Goal: Task Accomplishment & Management: Complete application form

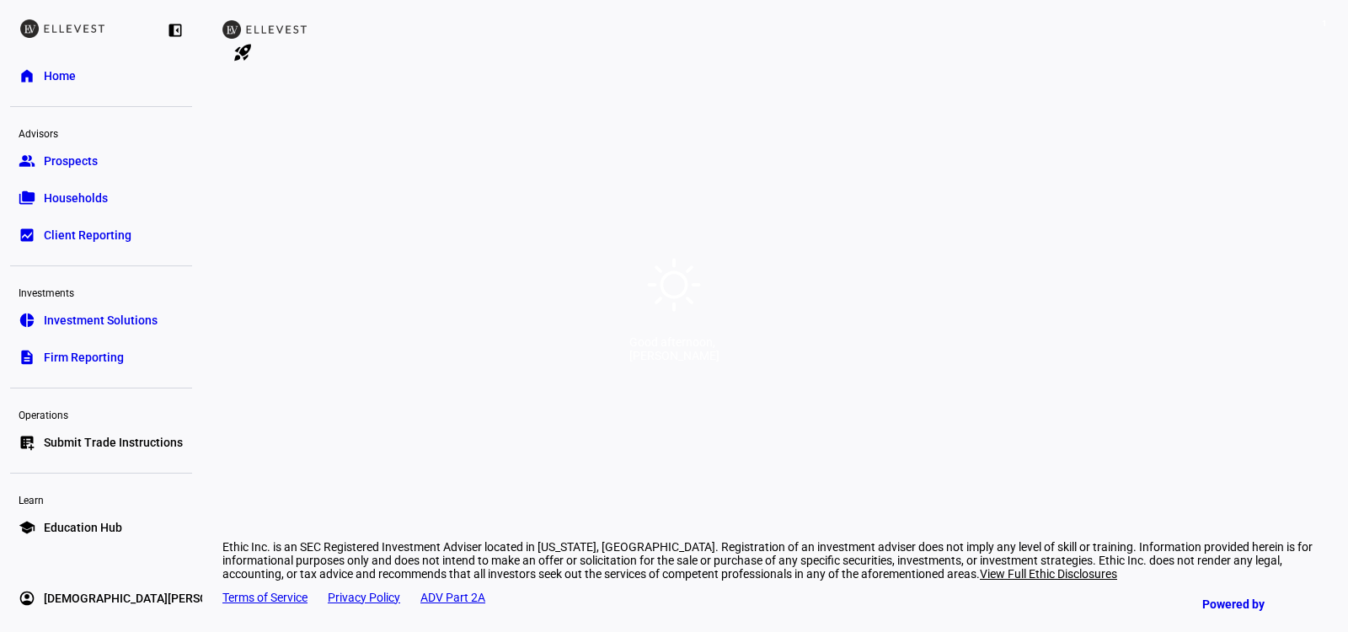
click at [768, 110] on div "Good afternoon, [PERSON_NAME]" at bounding box center [674, 316] width 1348 height 632
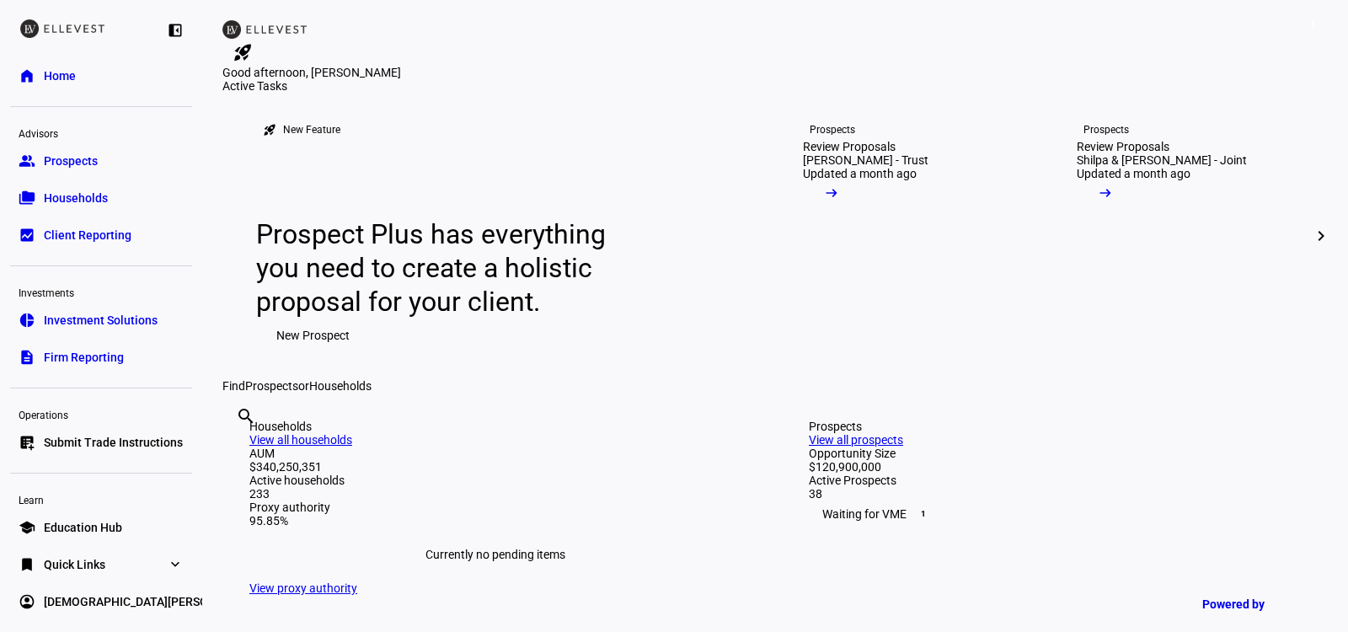
click at [120, 429] on link "list_alt_add Submit Trade Instructions" at bounding box center [101, 442] width 182 height 34
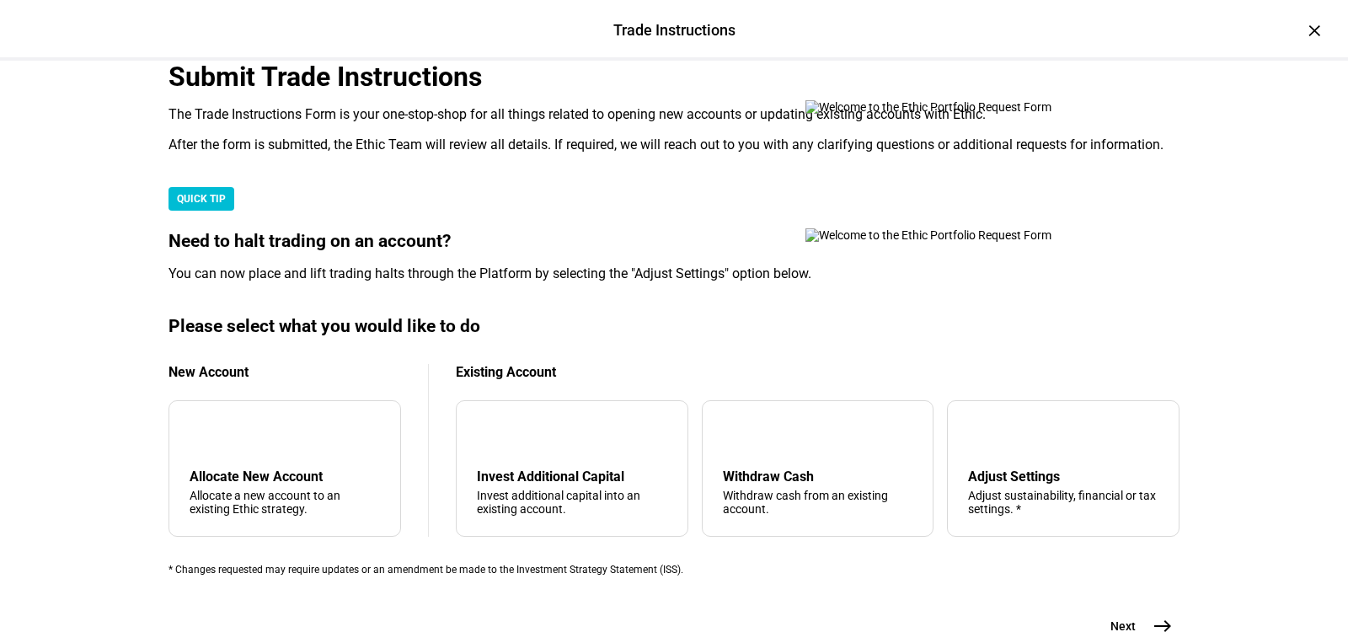
scroll to position [465, 0]
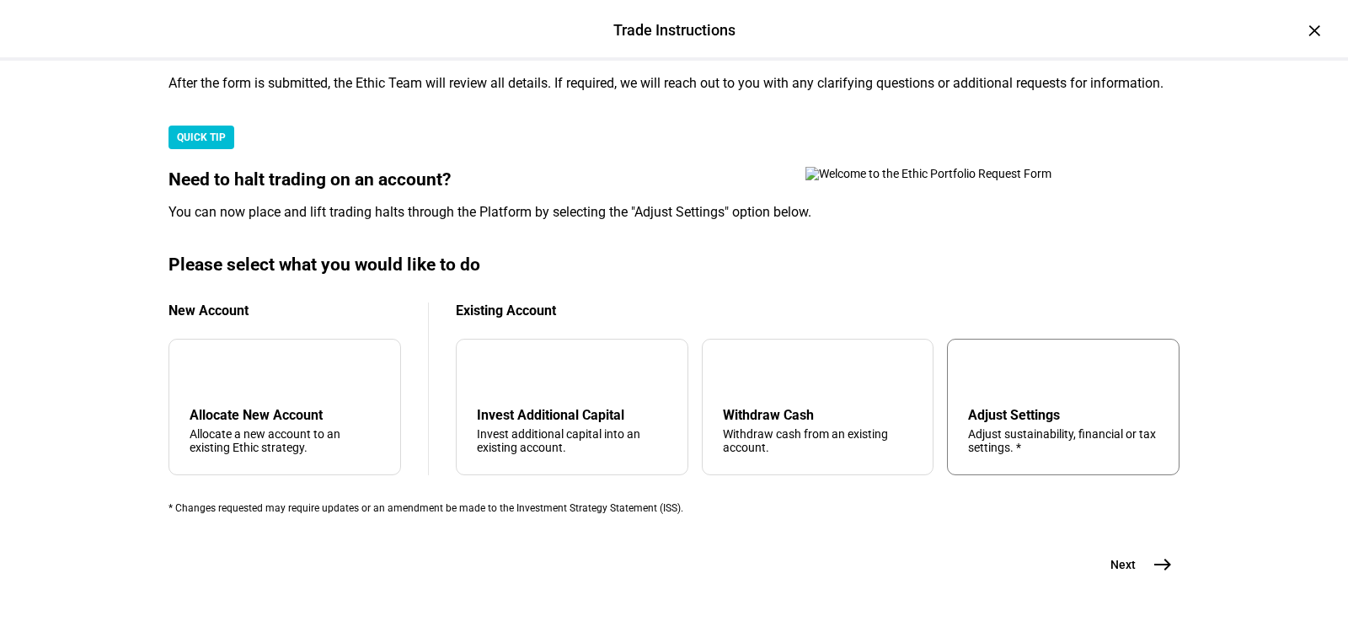
click at [980, 391] on div "tune Adjust Settings Adjust sustainability, financial or tax settings. *" at bounding box center [1063, 407] width 232 height 136
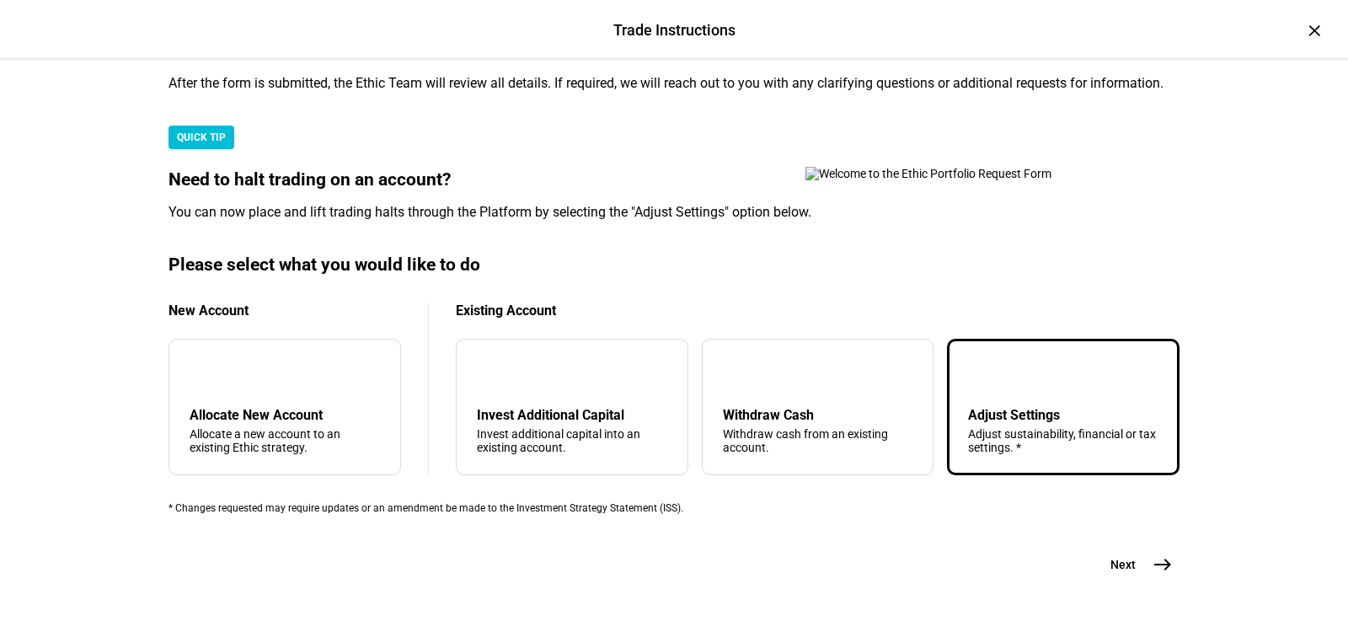
click at [1129, 581] on button "Next east" at bounding box center [1134, 564] width 89 height 34
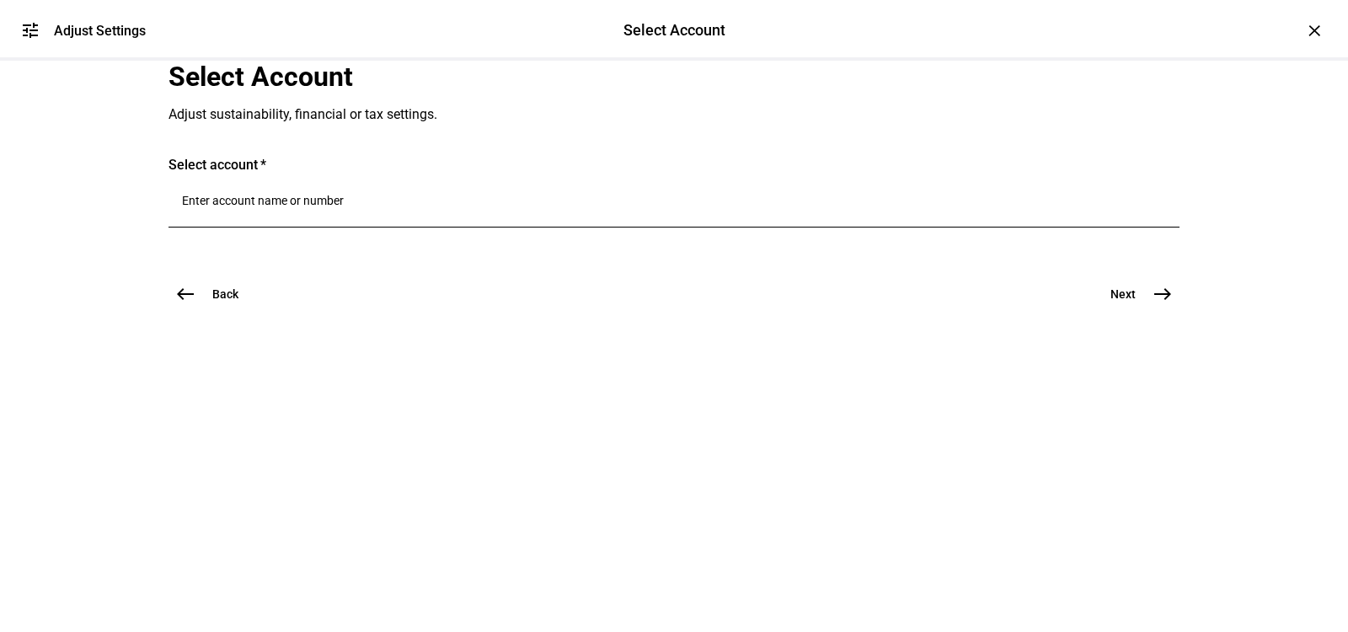
scroll to position [0, 0]
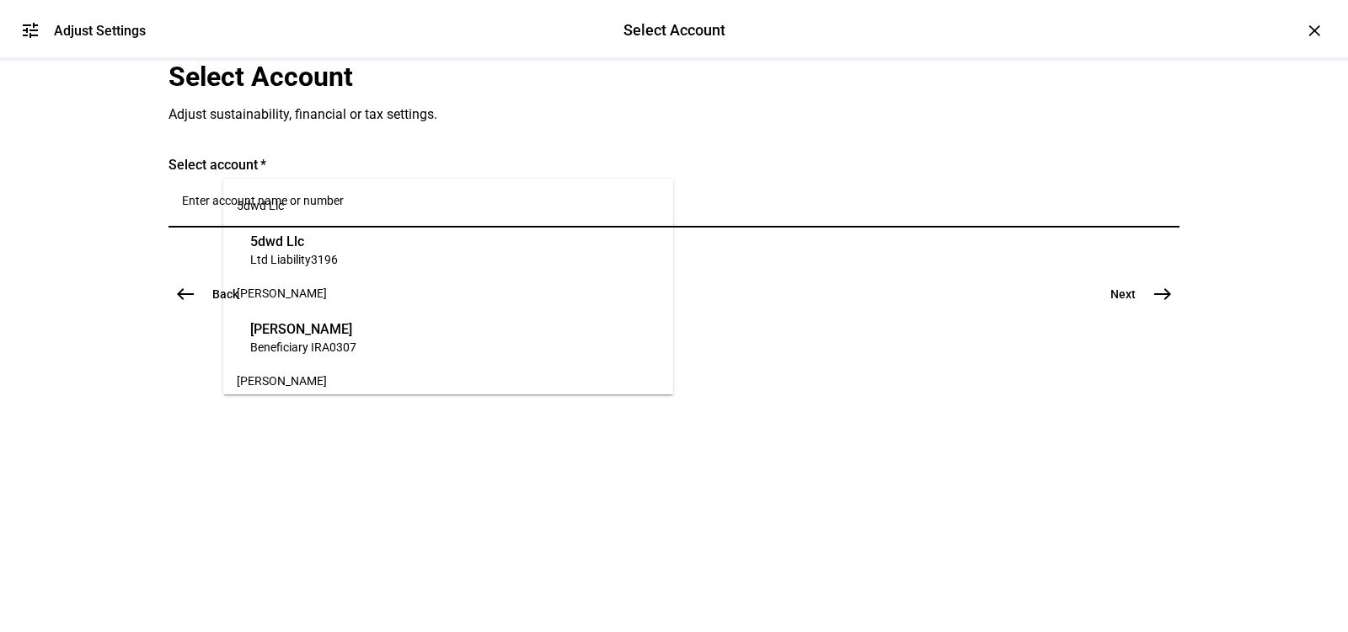
click at [477, 207] on input "Number" at bounding box center [674, 200] width 984 height 13
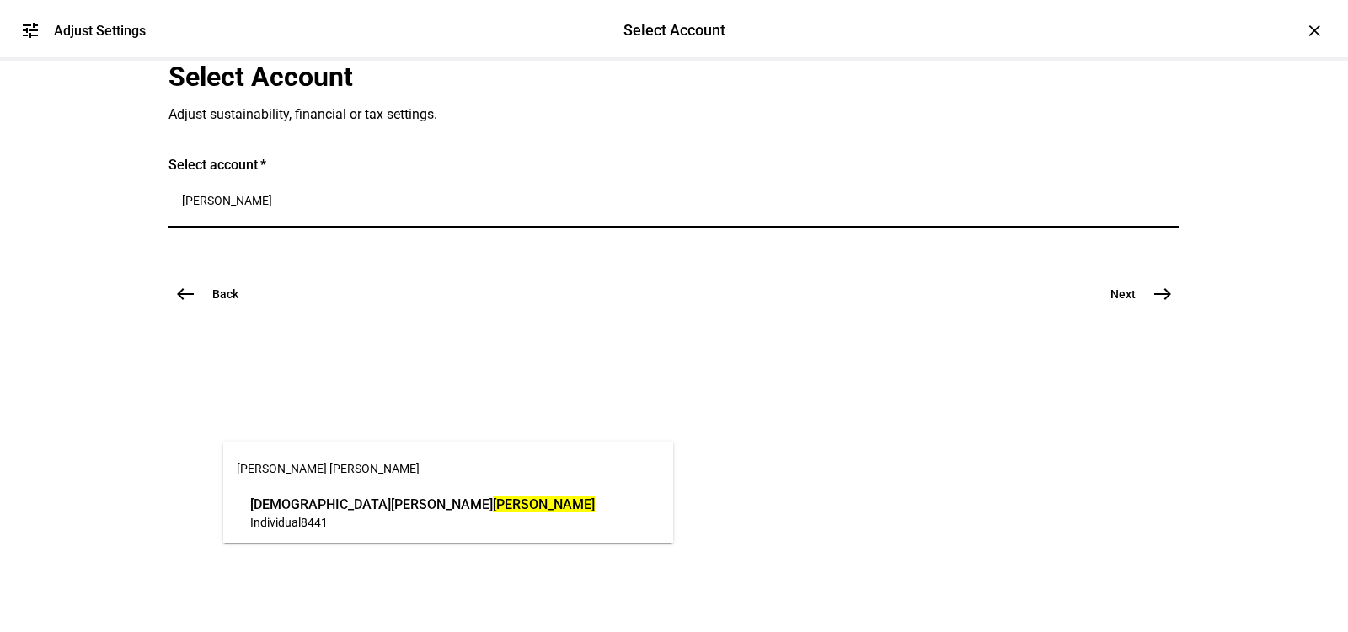
type input "[PERSON_NAME]"
click at [384, 528] on span "Individual 8441" at bounding box center [422, 522] width 344 height 16
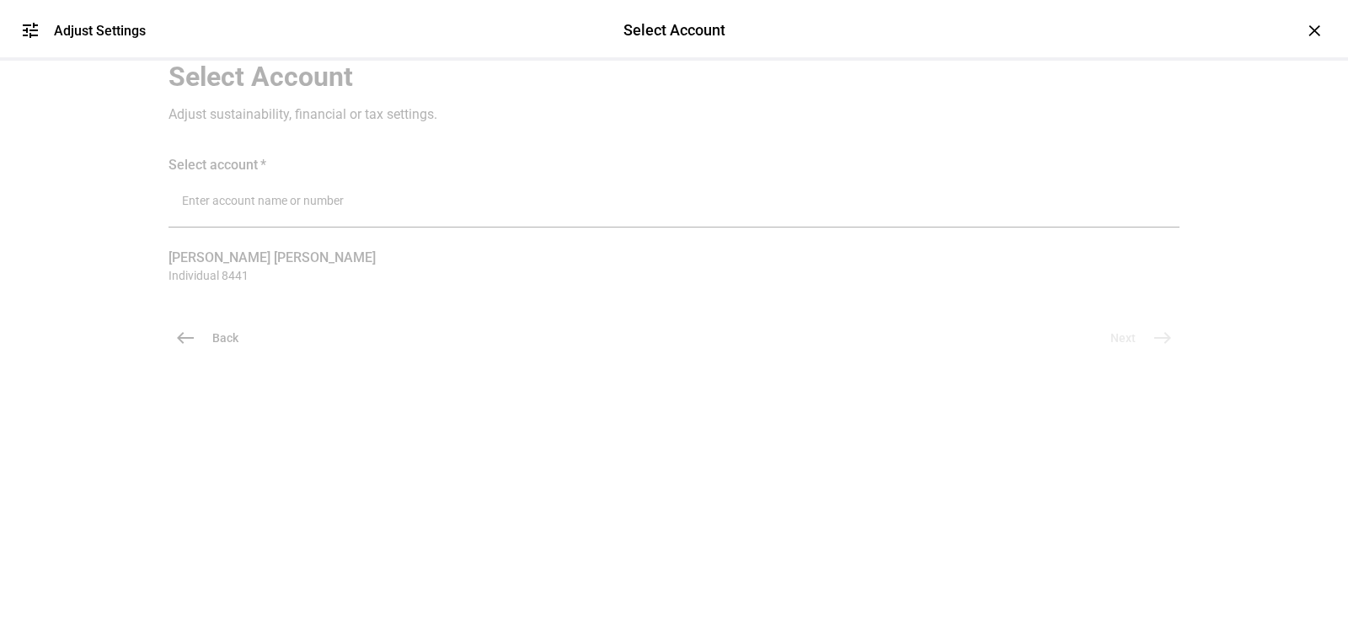
scroll to position [76, 0]
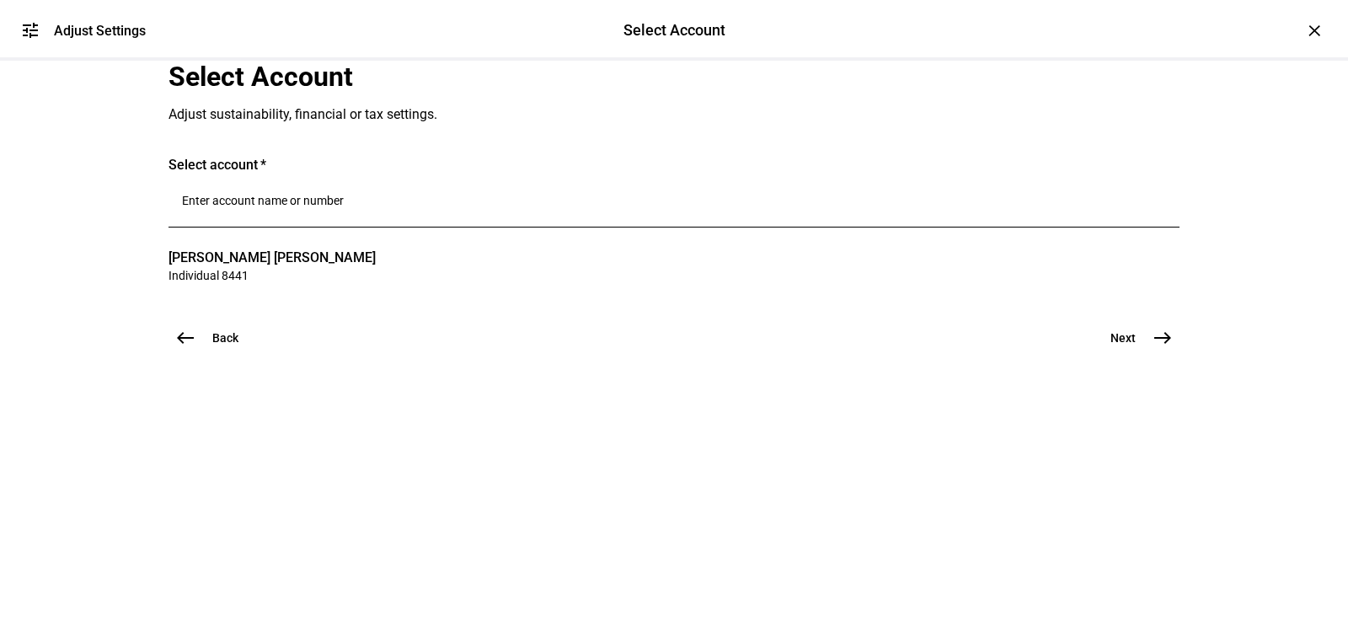
click at [1125, 355] on button "Next east" at bounding box center [1134, 338] width 89 height 34
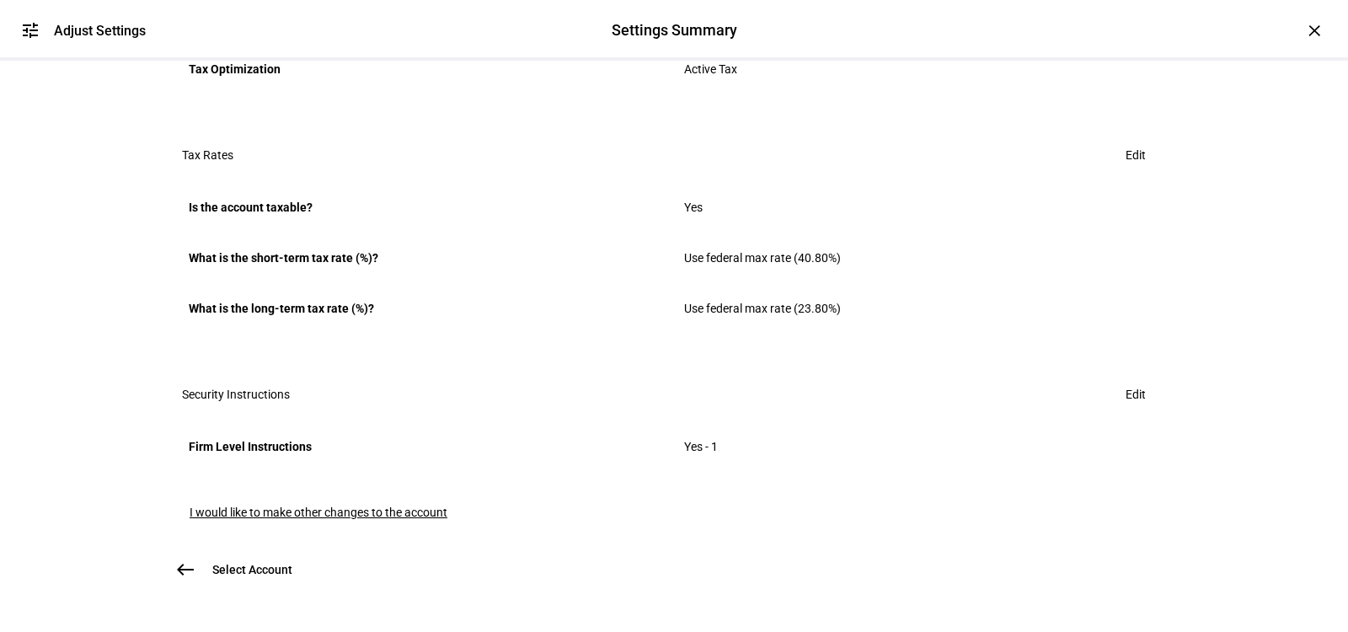
scroll to position [1135, 0]
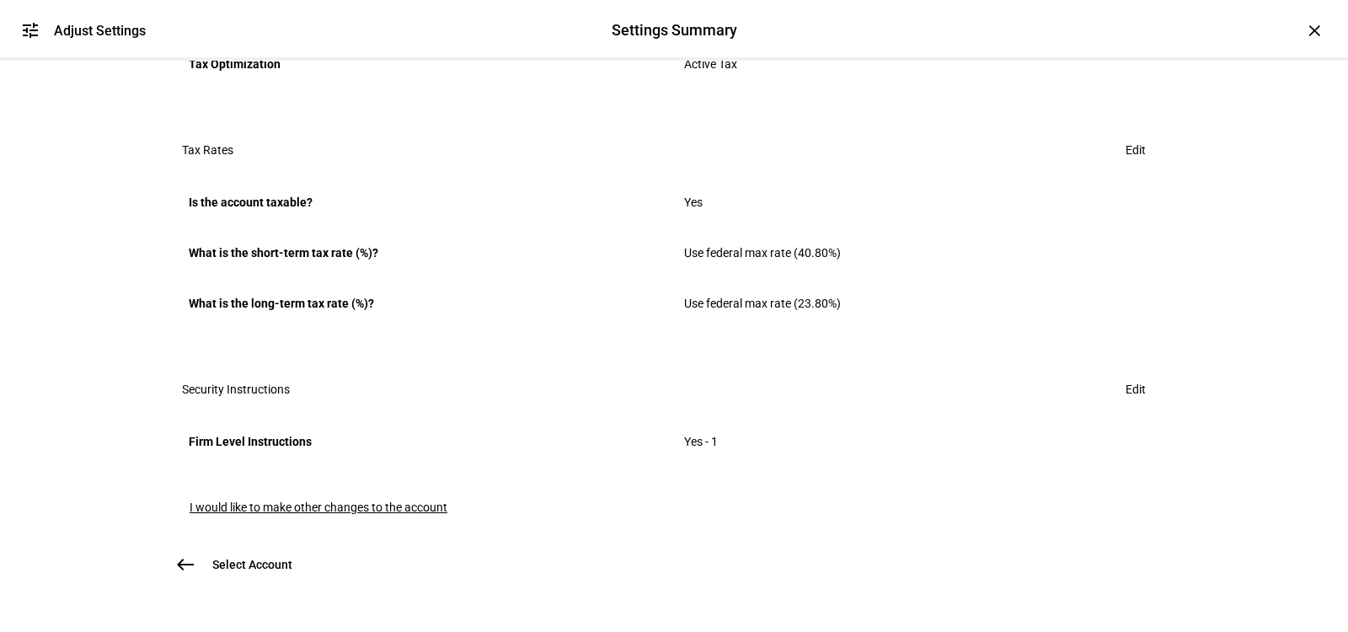
click at [349, 500] on span "I would like to make other changes to the account" at bounding box center [319, 506] width 258 height 13
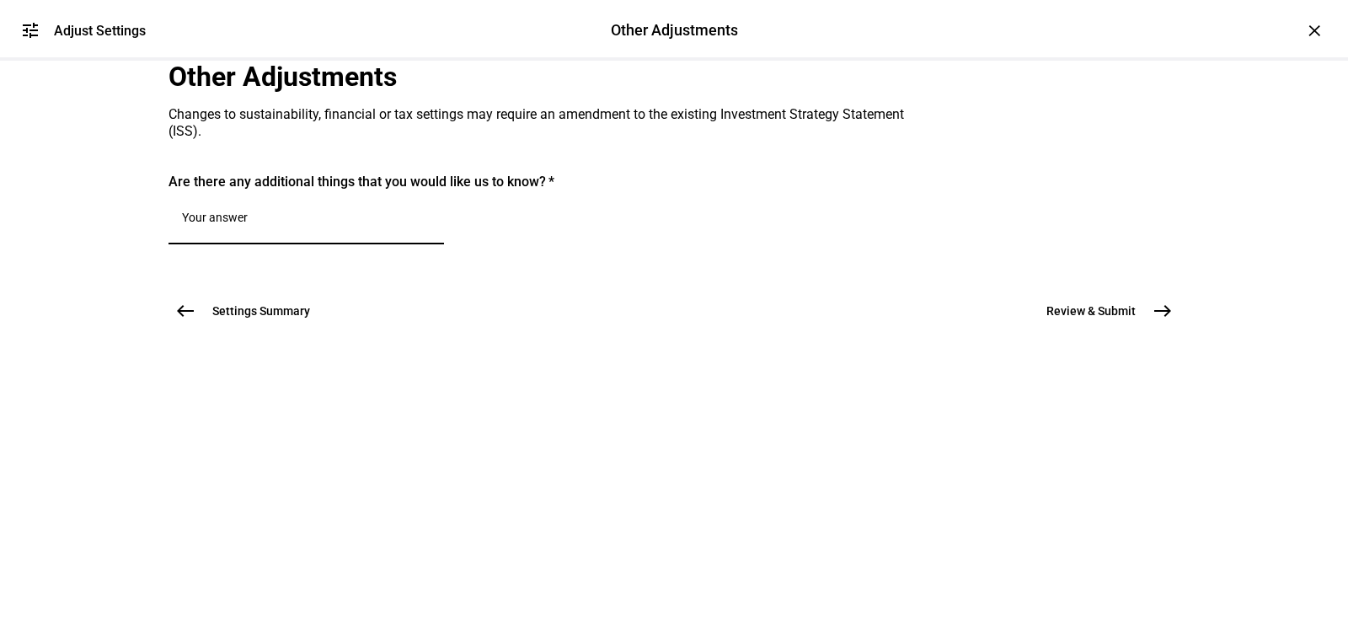
click at [318, 231] on textarea at bounding box center [306, 221] width 248 height 20
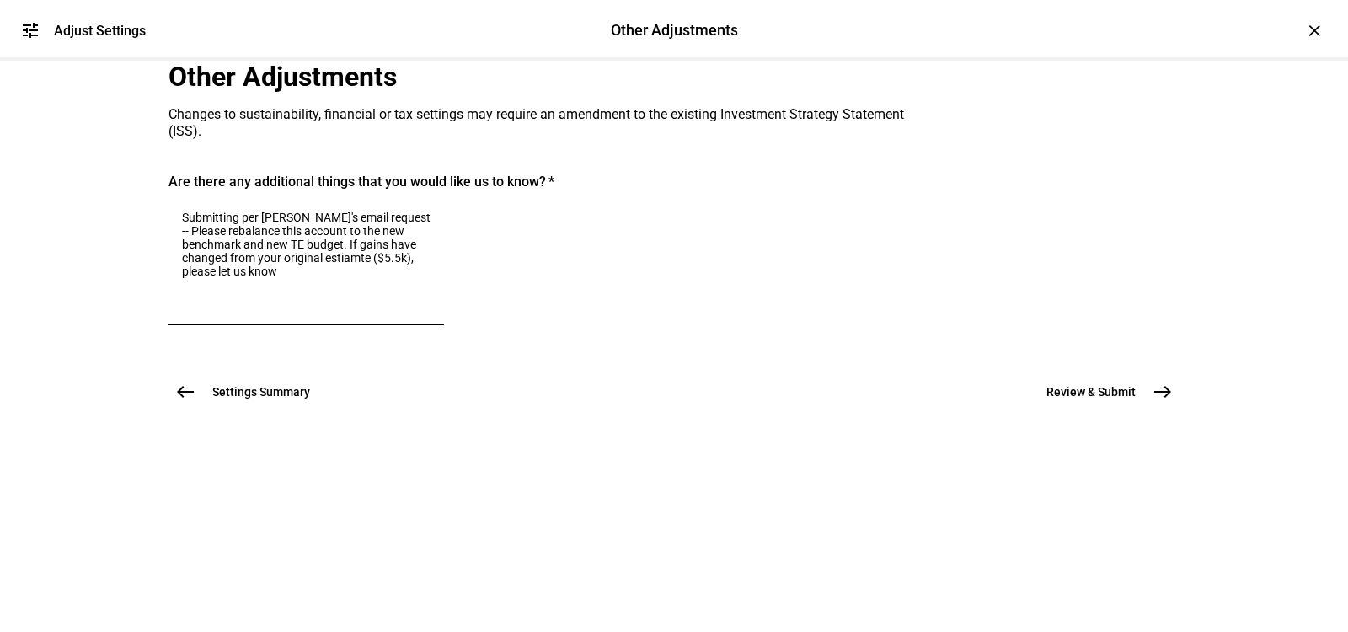
click at [324, 312] on textarea "Submitting per [PERSON_NAME]'s email request -- Please rebalance this account t…" at bounding box center [306, 261] width 248 height 101
click at [348, 312] on textarea "Submitting per [PERSON_NAME]'s email request -- Please rebalance this account t…" at bounding box center [306, 261] width 248 height 101
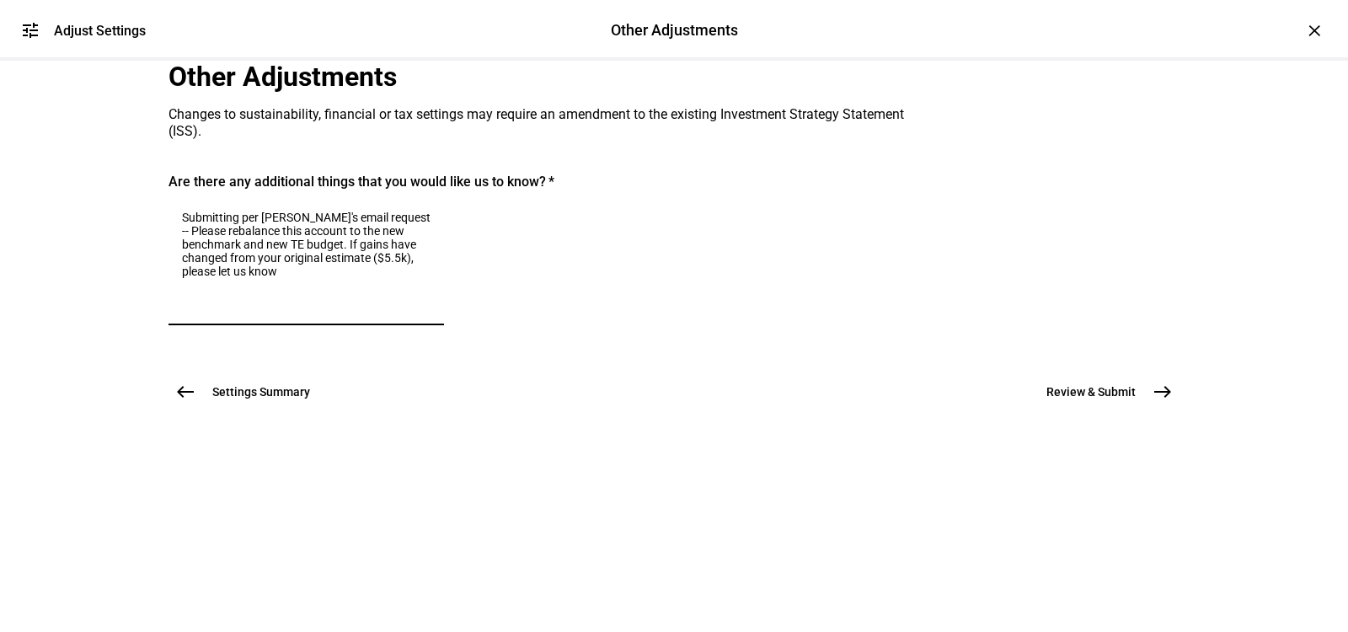
click at [301, 312] on textarea "Submitting per [PERSON_NAME]'s email request -- Please rebalance this account t…" at bounding box center [306, 261] width 248 height 101
type textarea "Submitting per [PERSON_NAME]'s email request -- Please rebalance this account t…"
click at [417, 312] on textarea "Submitting per [PERSON_NAME]'s email request -- Please rebalance this account t…" at bounding box center [306, 261] width 248 height 101
click at [1140, 408] on button "Review & Submit east" at bounding box center [1102, 392] width 153 height 34
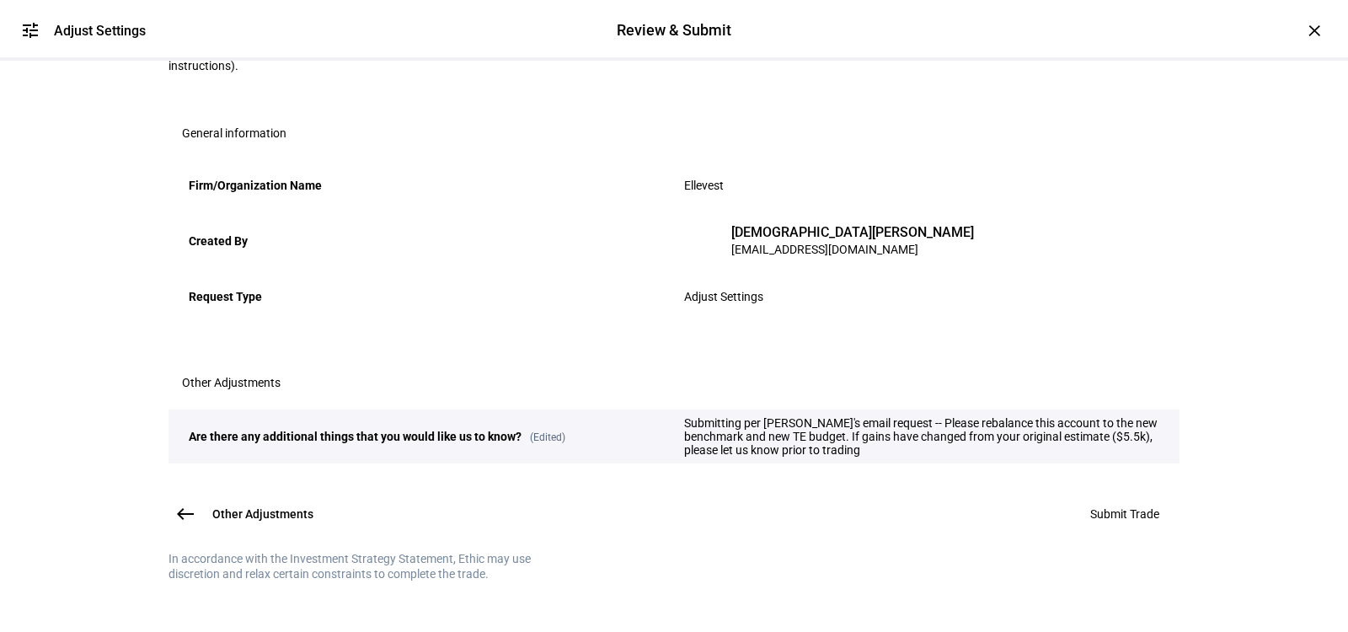
scroll to position [345, 0]
click at [1102, 507] on span "Submit Trade" at bounding box center [1124, 513] width 69 height 13
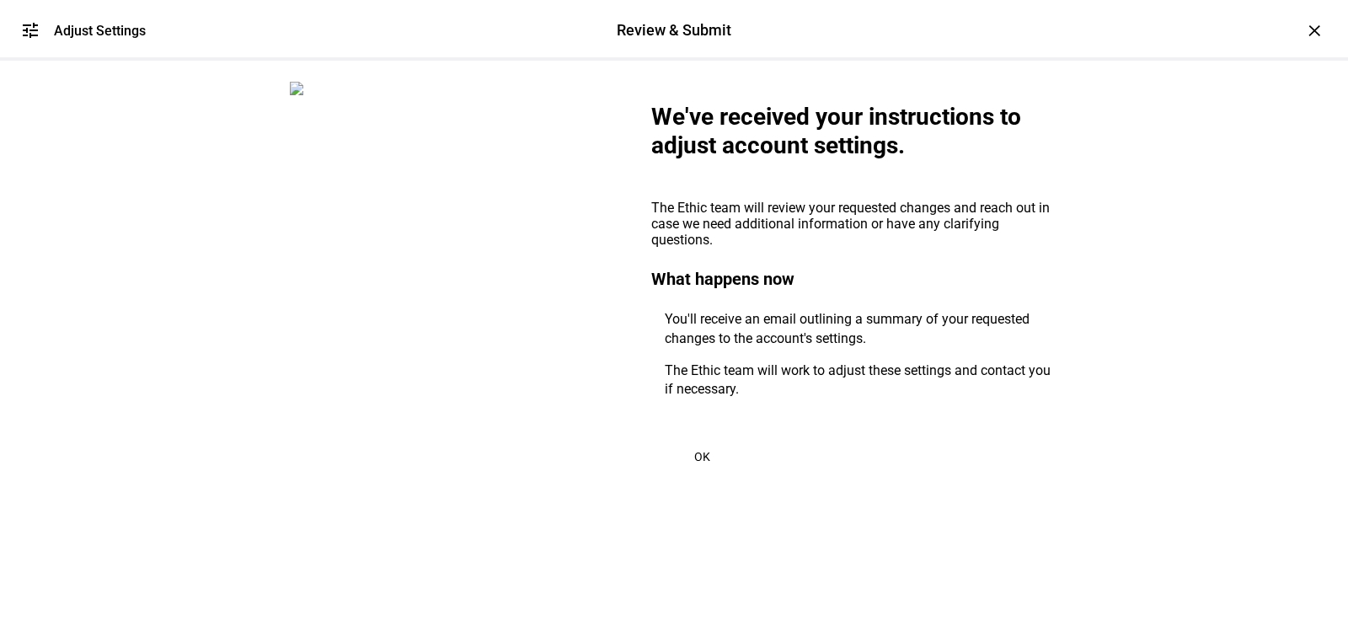
scroll to position [59, 0]
click at [703, 450] on span "OK" at bounding box center [702, 456] width 16 height 13
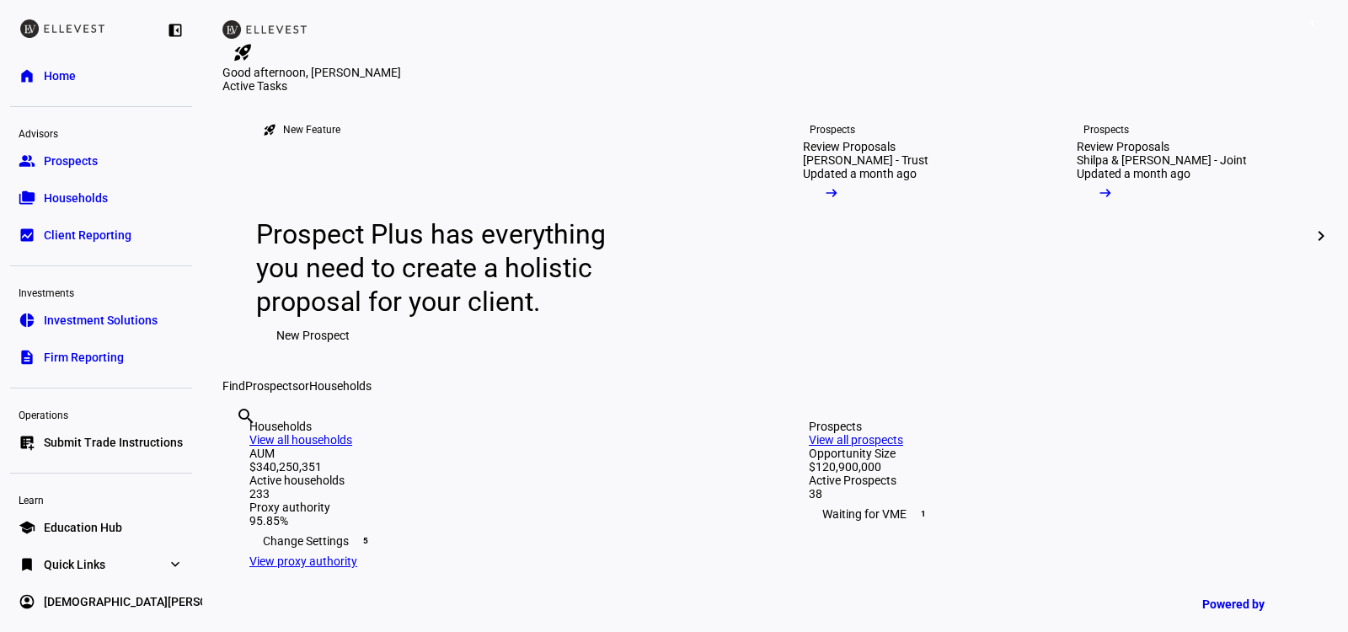
scroll to position [7, 0]
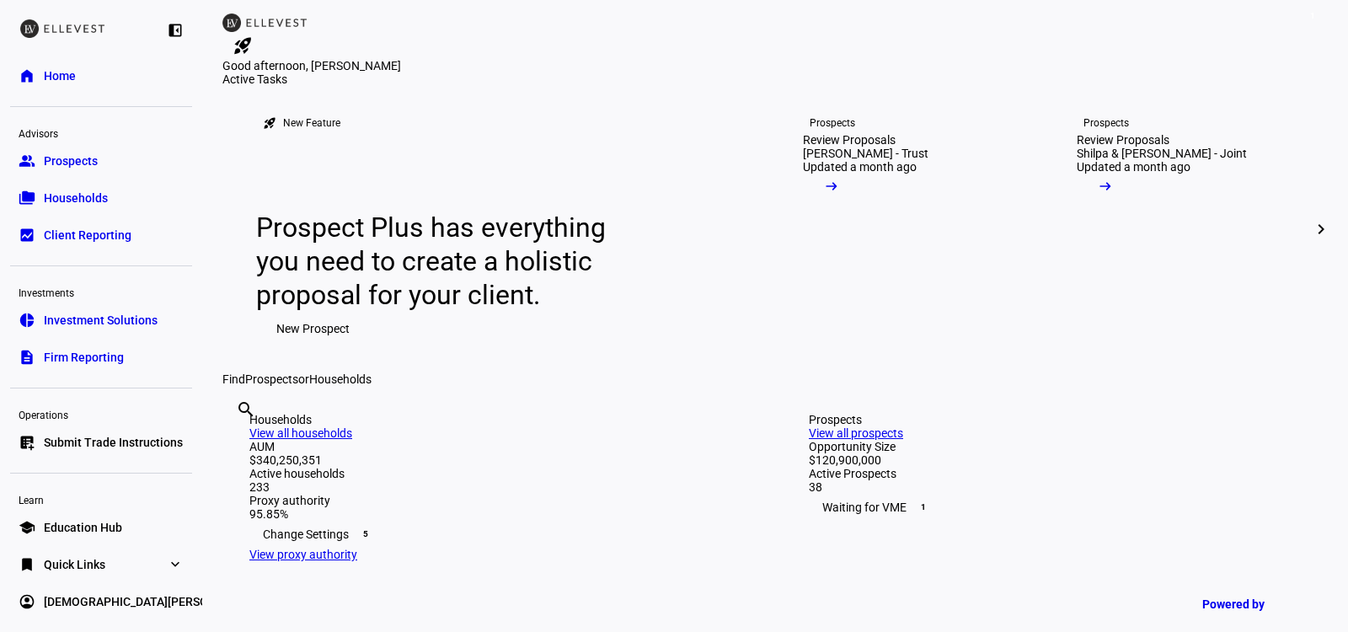
click at [63, 440] on span "Submit Trade Instructions" at bounding box center [113, 442] width 139 height 17
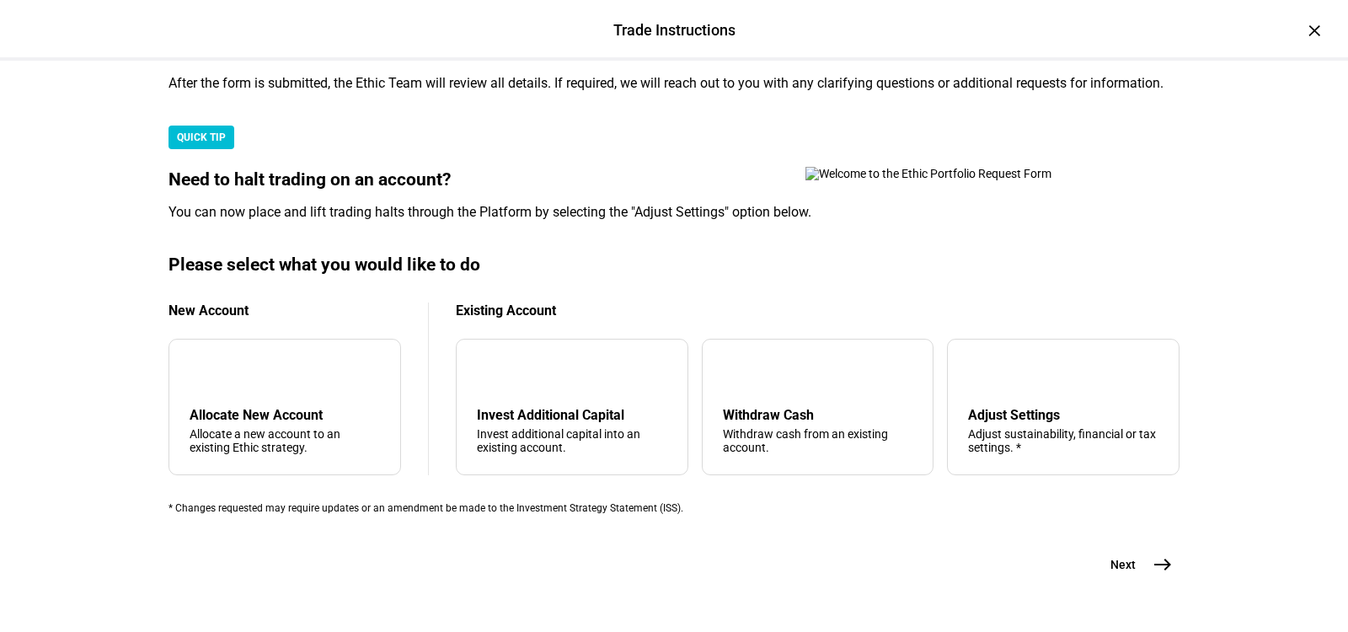
scroll to position [538, 0]
click at [968, 427] on div "Adjust sustainability, financial or tax settings. *" at bounding box center [1063, 440] width 190 height 27
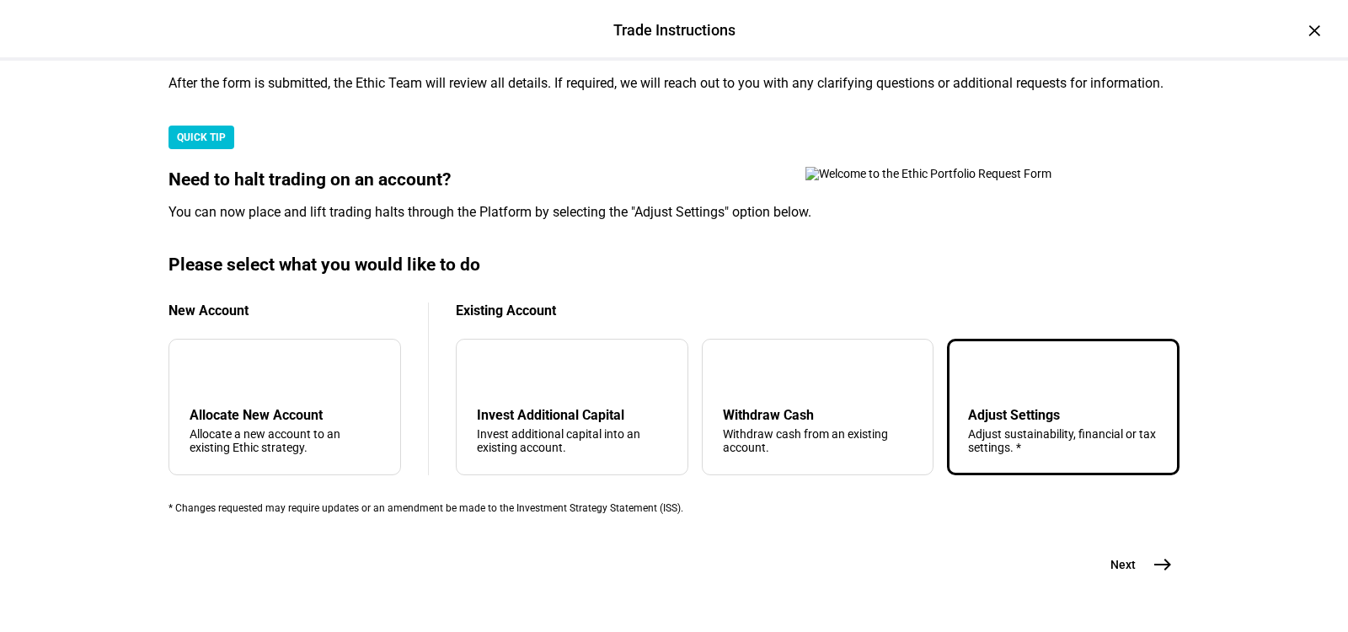
click at [1152, 554] on mat-icon "east" at bounding box center [1162, 564] width 20 height 20
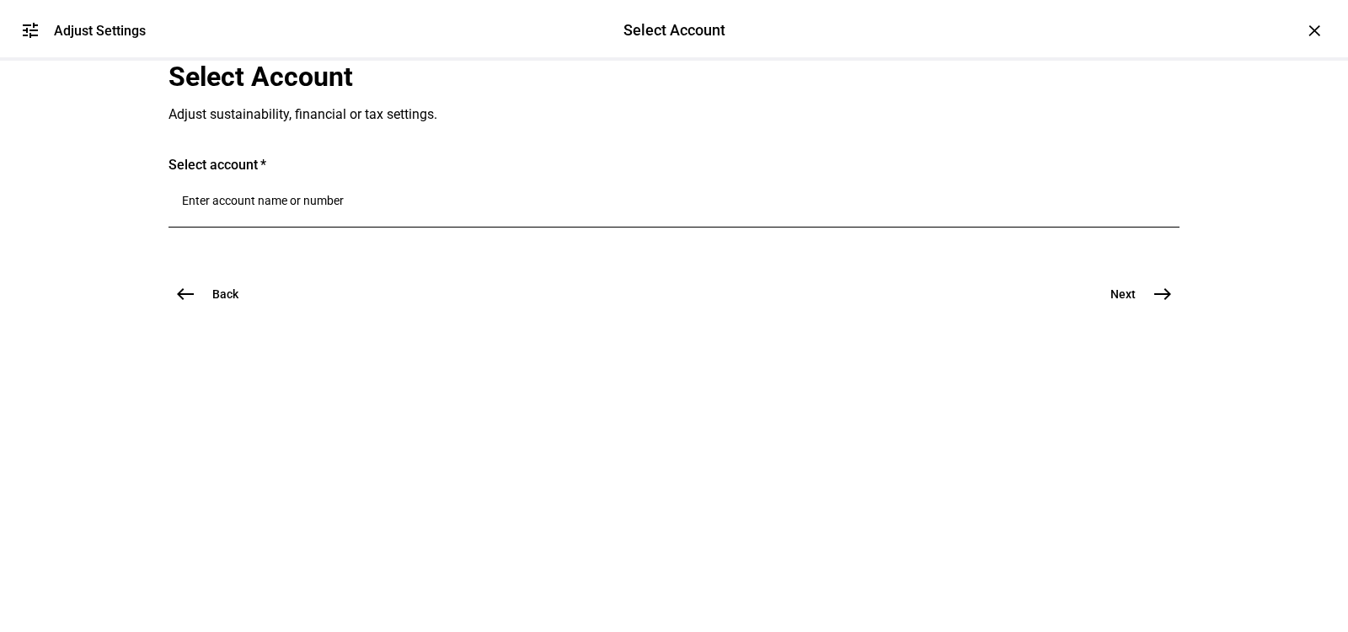
scroll to position [0, 0]
click at [478, 227] on div at bounding box center [674, 203] width 984 height 47
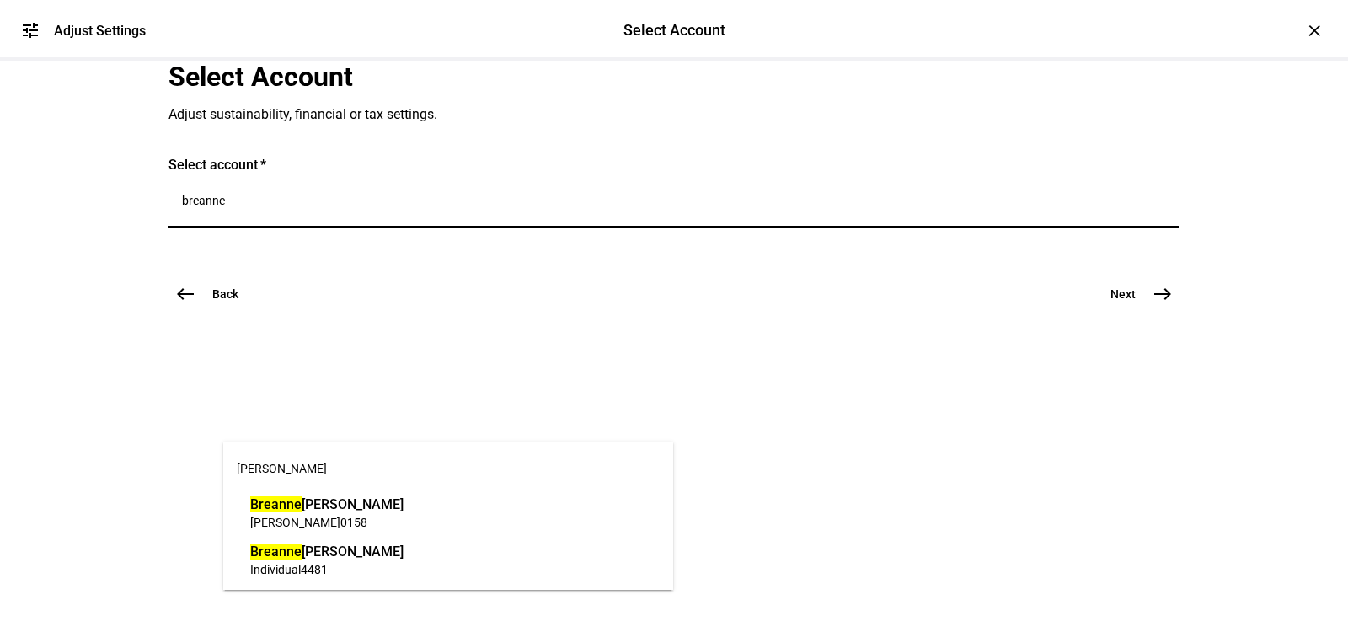
type input "breanne"
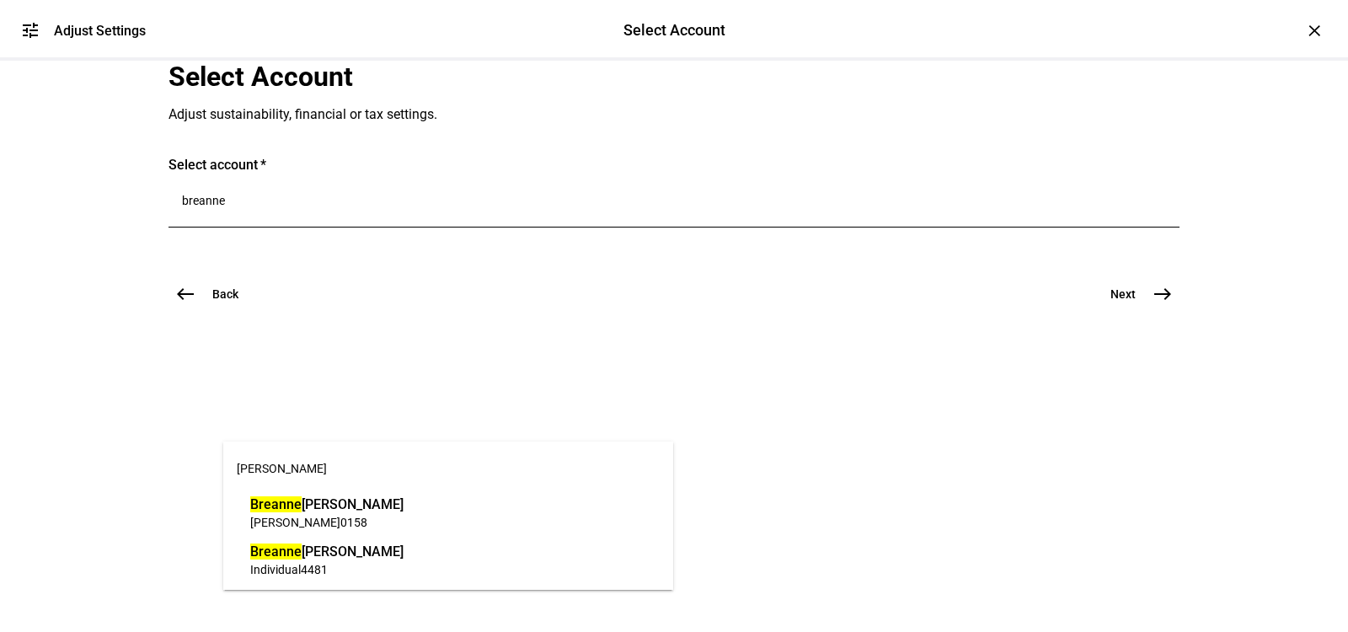
click at [370, 555] on span "[PERSON_NAME]" at bounding box center [326, 551] width 153 height 19
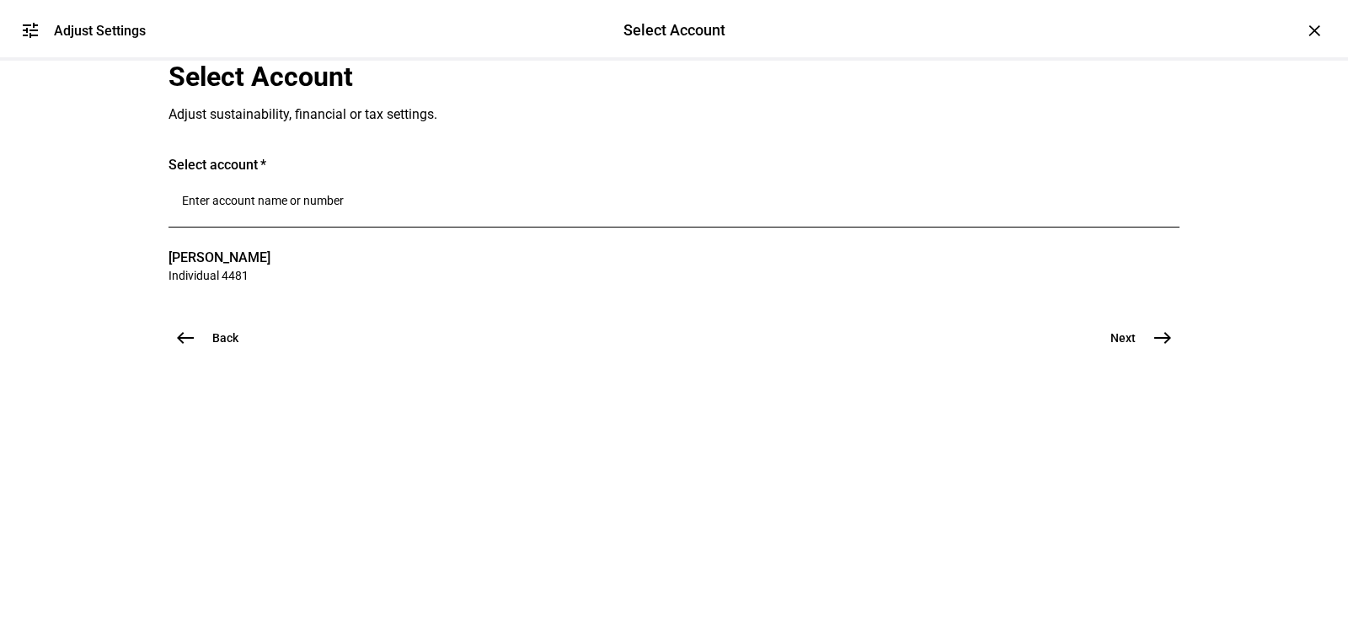
click at [1152, 348] on mat-icon "east" at bounding box center [1162, 338] width 20 height 20
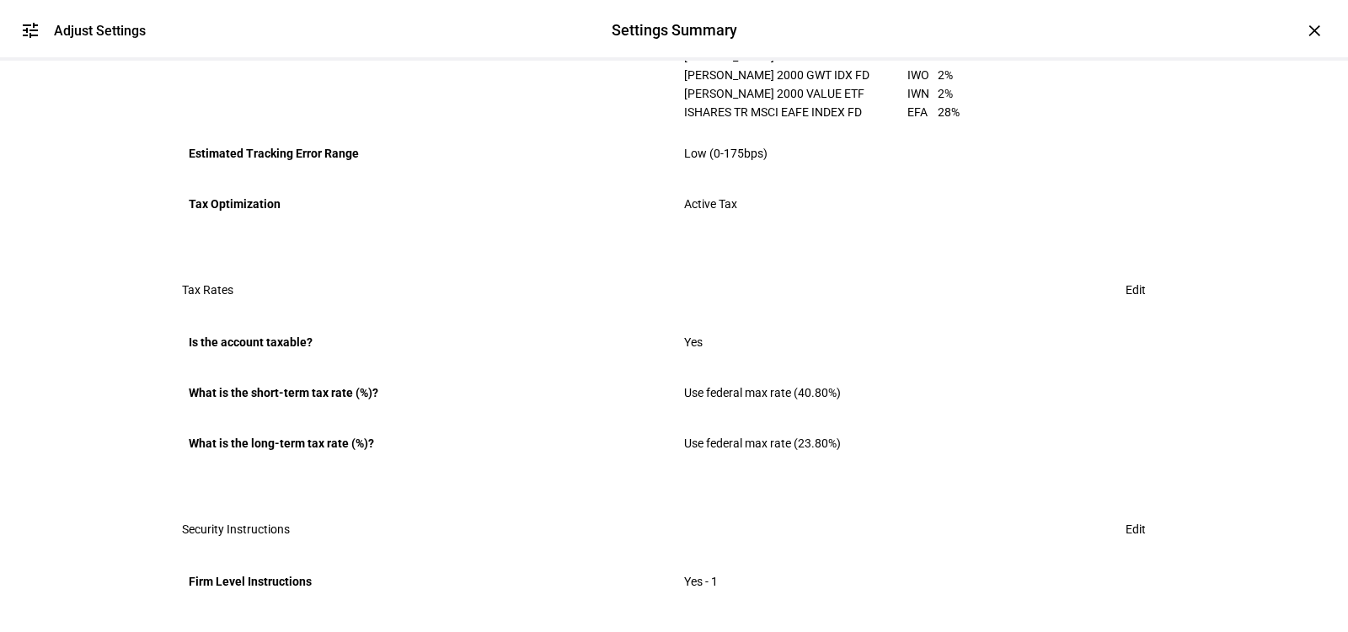
scroll to position [1135, 0]
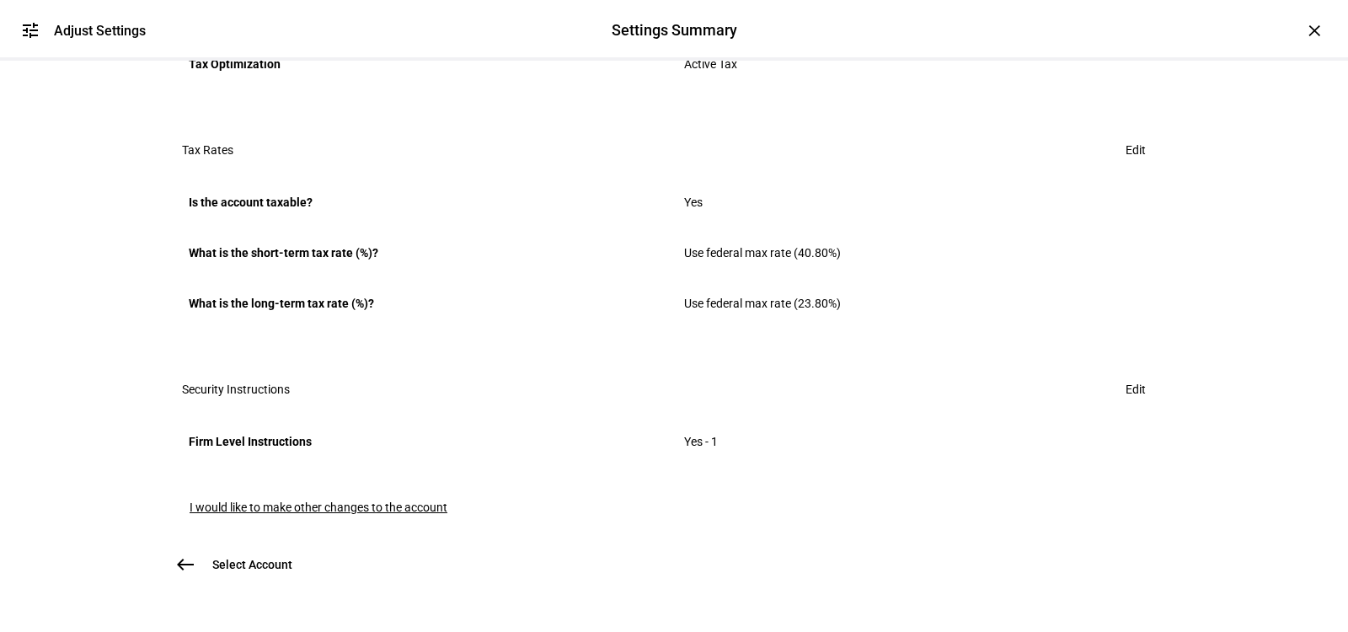
click at [239, 500] on span "I would like to make other changes to the account" at bounding box center [319, 506] width 258 height 13
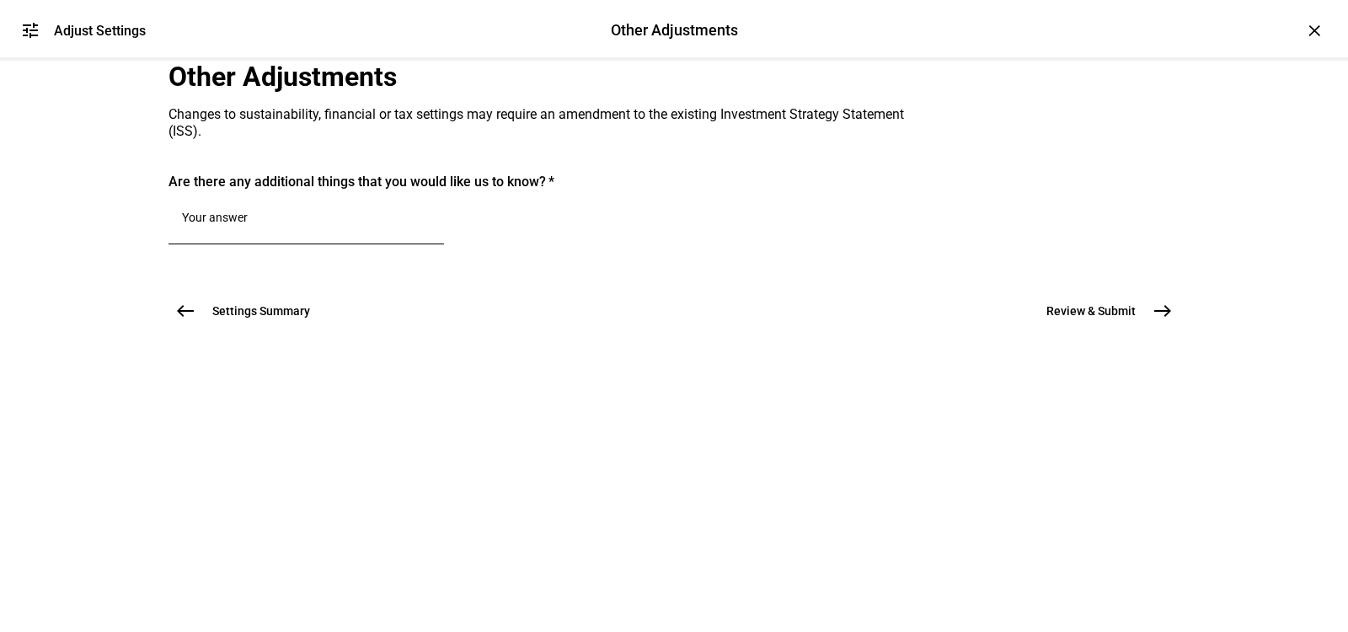
scroll to position [0, 0]
click at [302, 231] on textarea at bounding box center [306, 221] width 248 height 20
paste textarea "Submitting per [PERSON_NAME]'s email request -- Please rebalance this account t…"
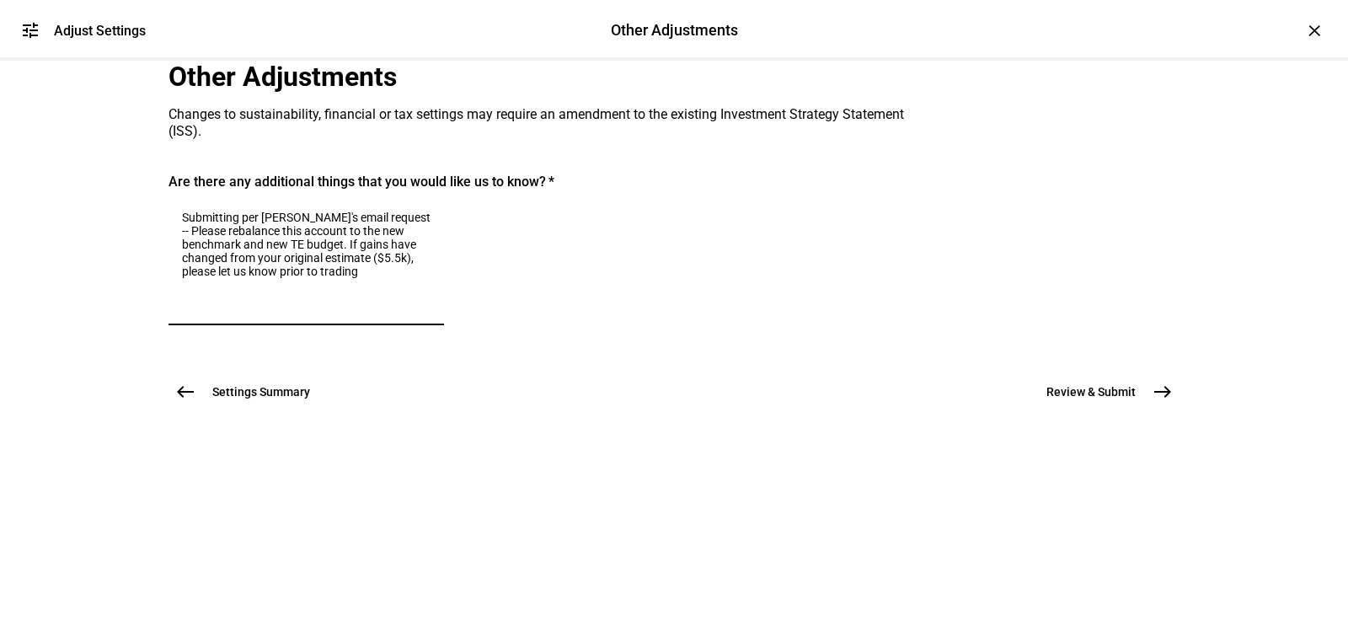
click at [379, 312] on textarea "Submitting per [PERSON_NAME]'s email request -- Please rebalance this account t…" at bounding box center [306, 261] width 248 height 101
type textarea "Submitting per [PERSON_NAME]'s email request -- Please rebalance this account t…"
click at [1069, 400] on span "Review & Submit" at bounding box center [1090, 391] width 89 height 17
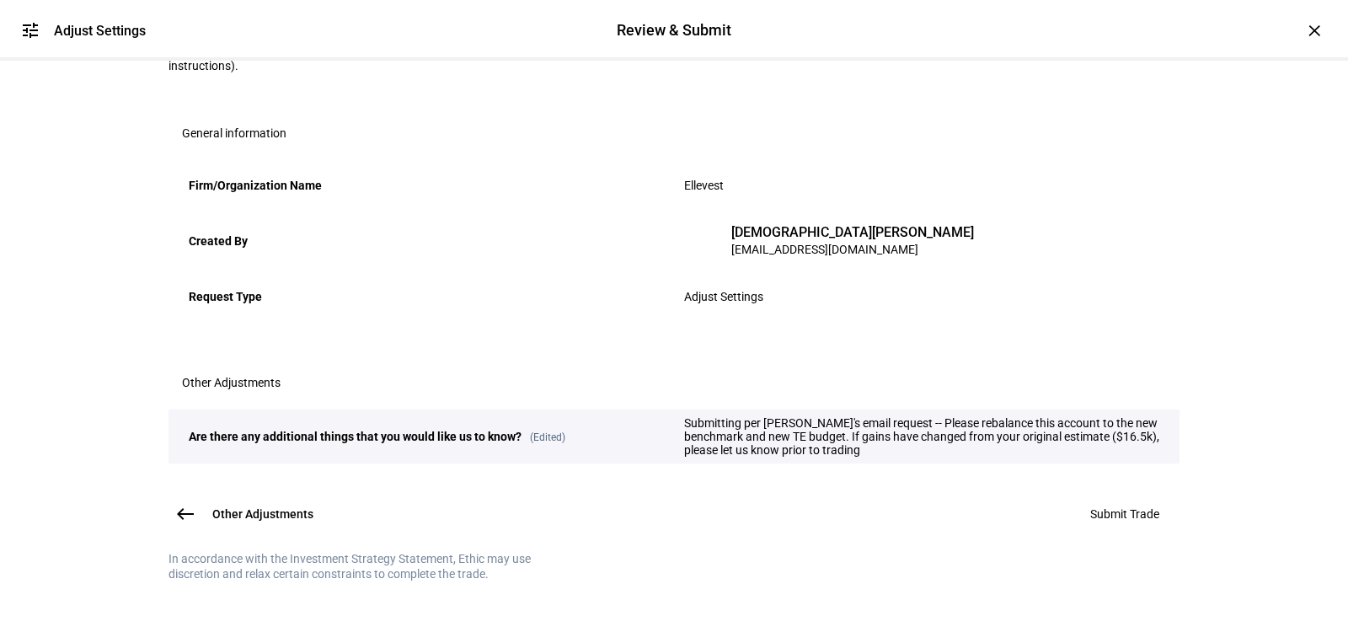
scroll to position [345, 0]
click at [1142, 507] on span "Submit Trade" at bounding box center [1124, 513] width 69 height 13
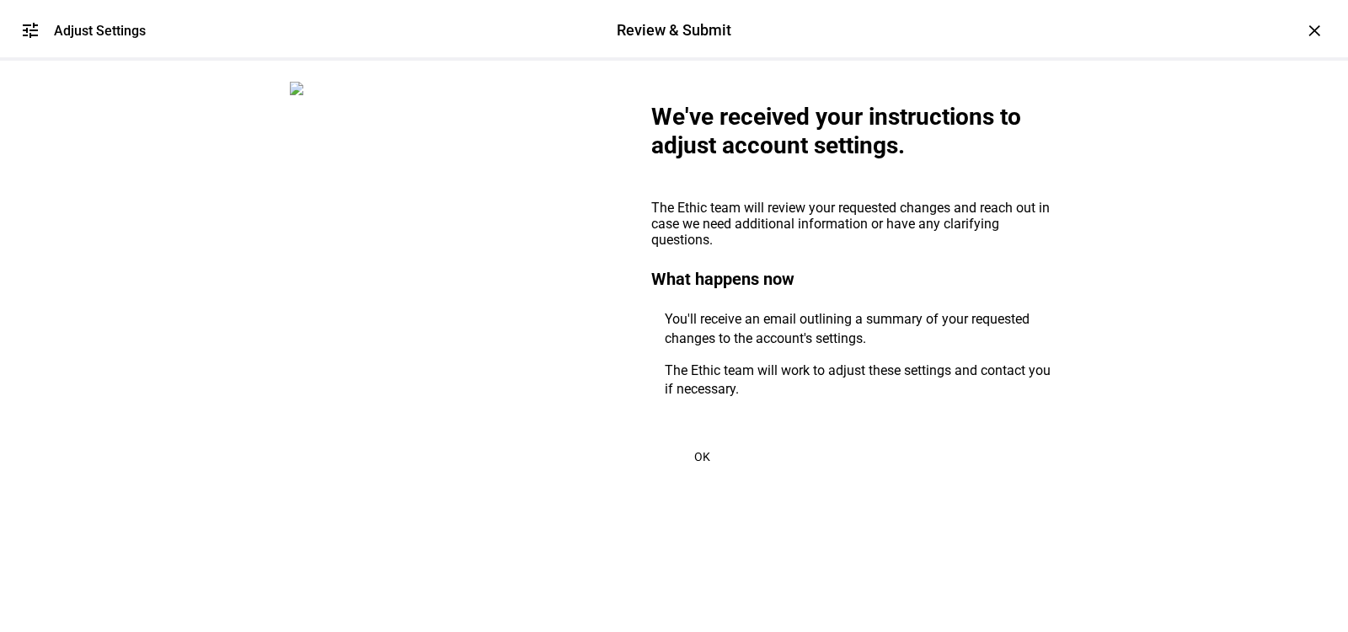
scroll to position [59, 0]
click at [701, 451] on span "OK" at bounding box center [702, 456] width 16 height 13
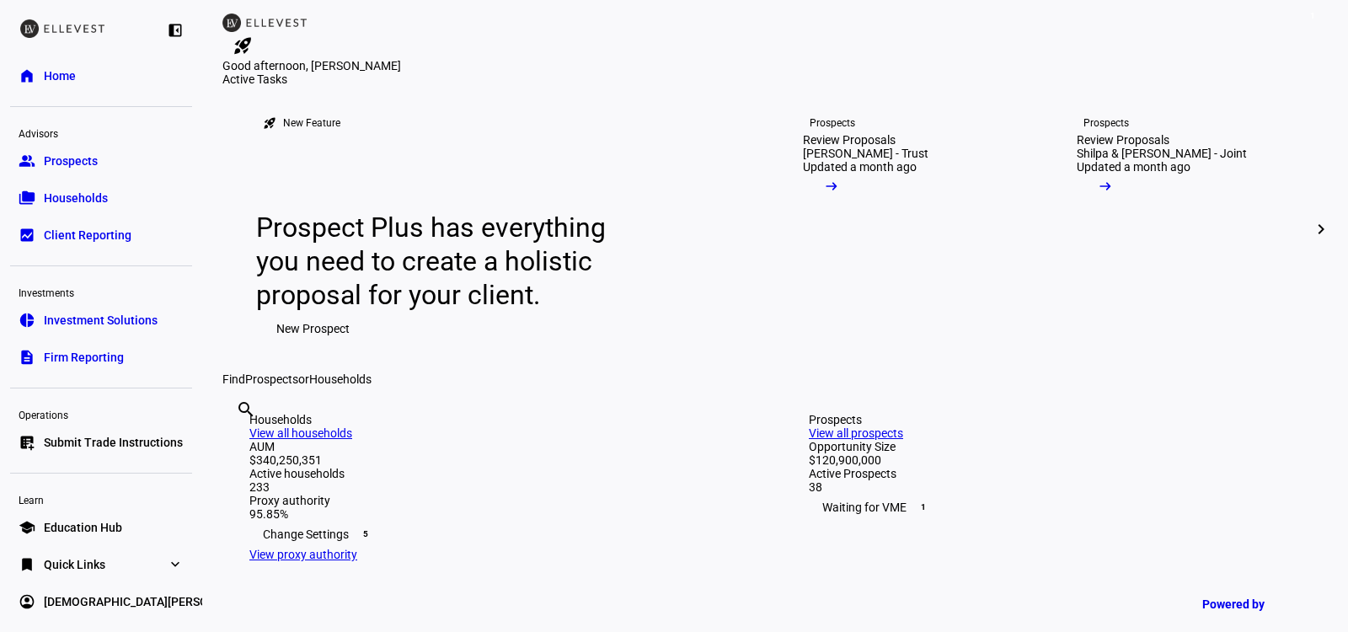
click at [141, 445] on span "Submit Trade Instructions" at bounding box center [113, 442] width 139 height 17
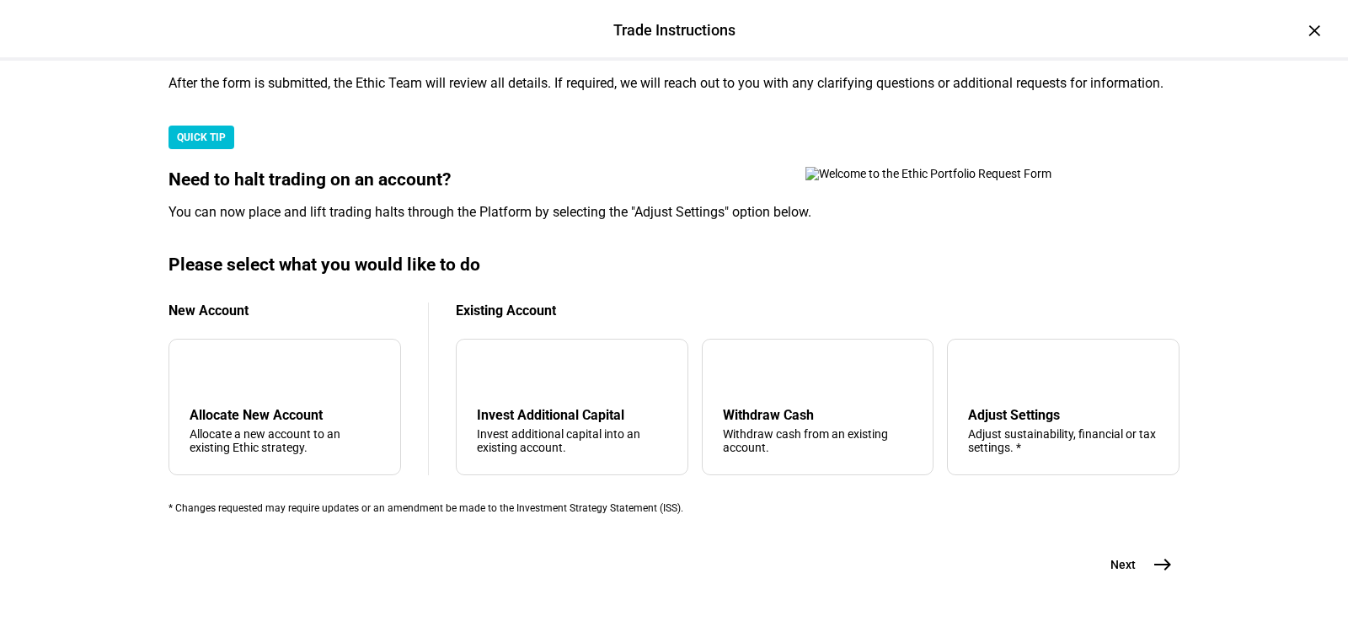
scroll to position [538, 0]
click at [968, 407] on div "Adjust Settings" at bounding box center [1063, 415] width 190 height 16
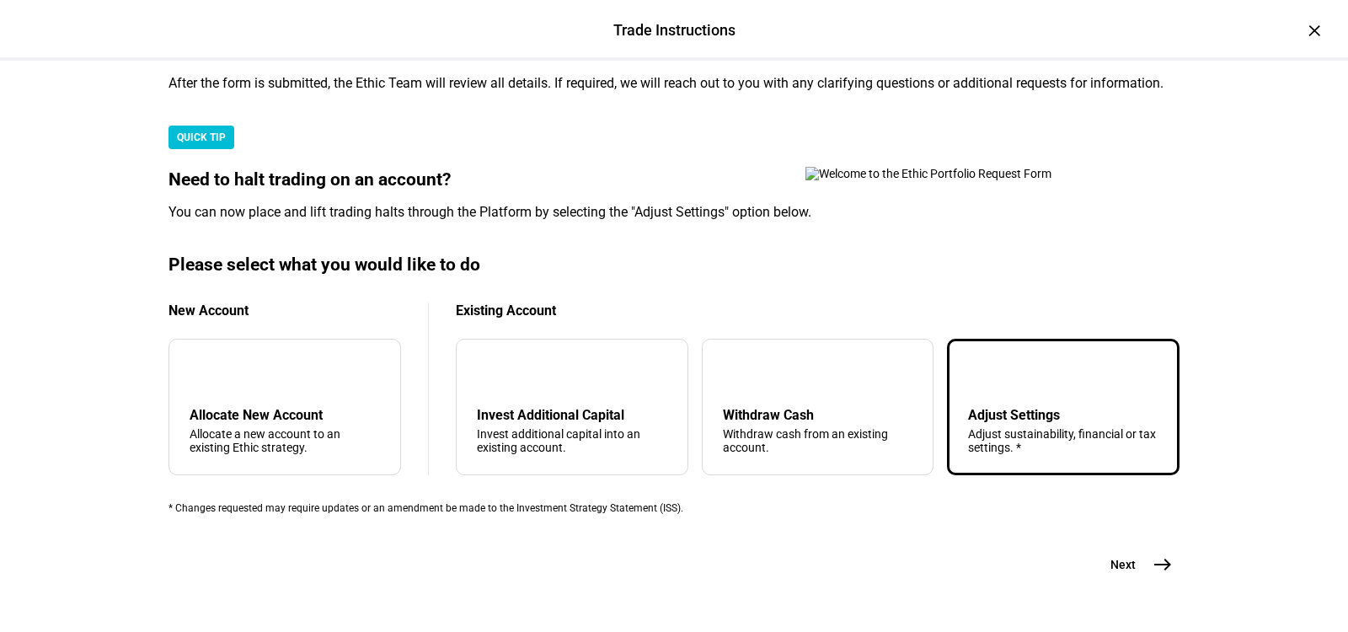
click at [1126, 547] on button "Next east" at bounding box center [1134, 564] width 89 height 34
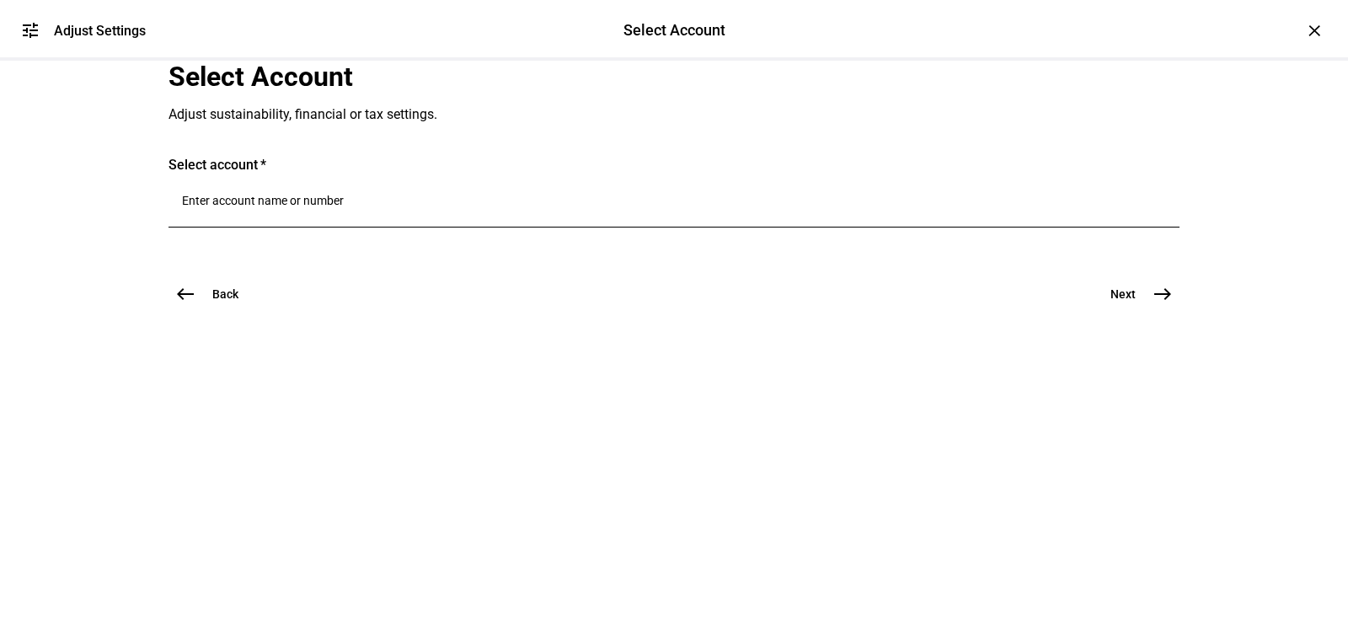
scroll to position [8, 0]
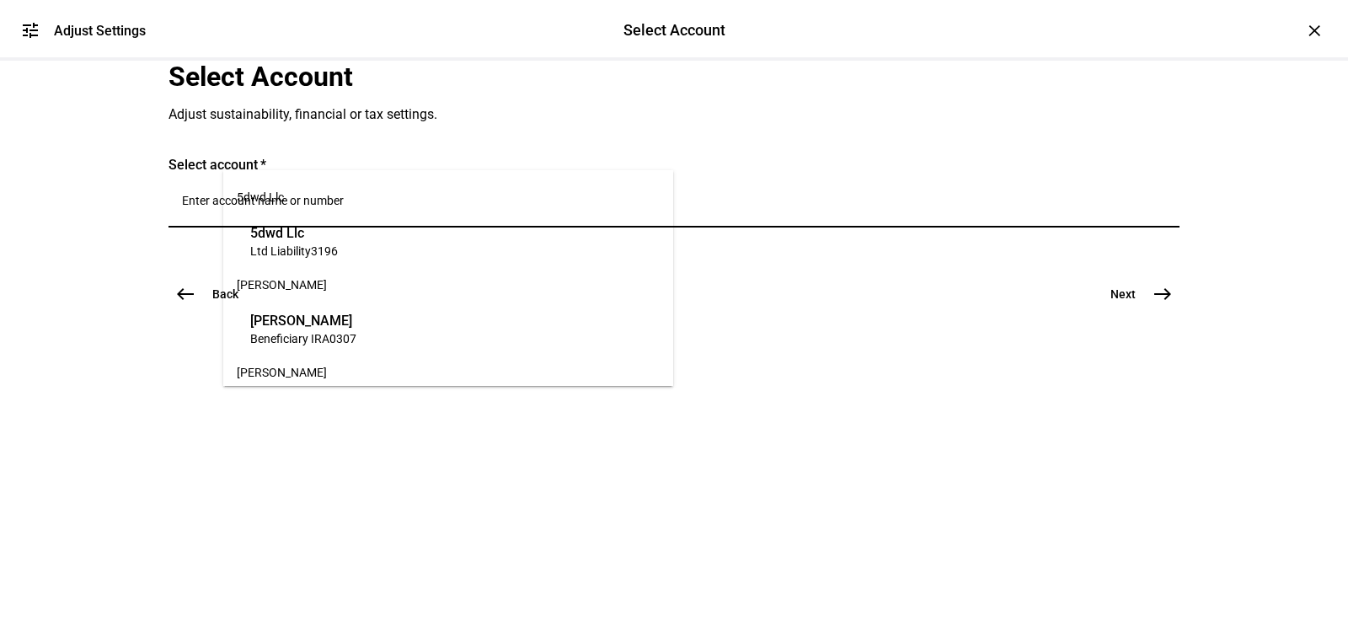
click at [572, 207] on input "Number" at bounding box center [674, 200] width 984 height 13
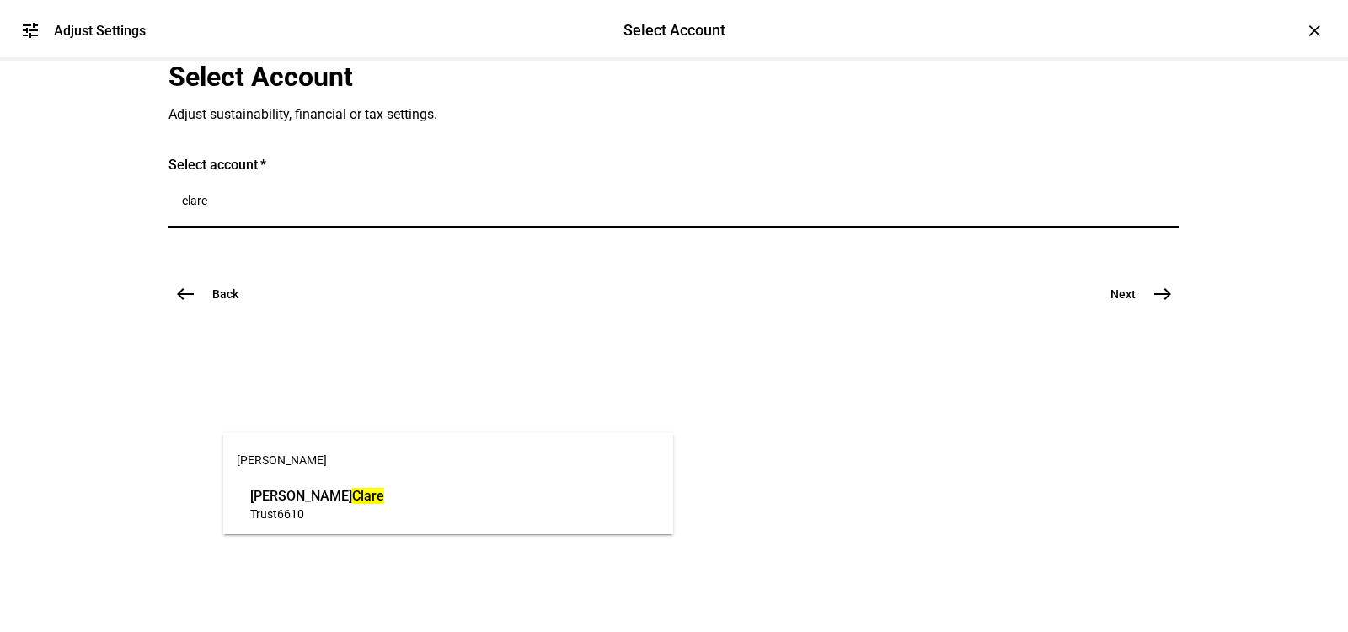
type input "clare"
click at [352, 498] on mark "Clare" at bounding box center [368, 496] width 32 height 16
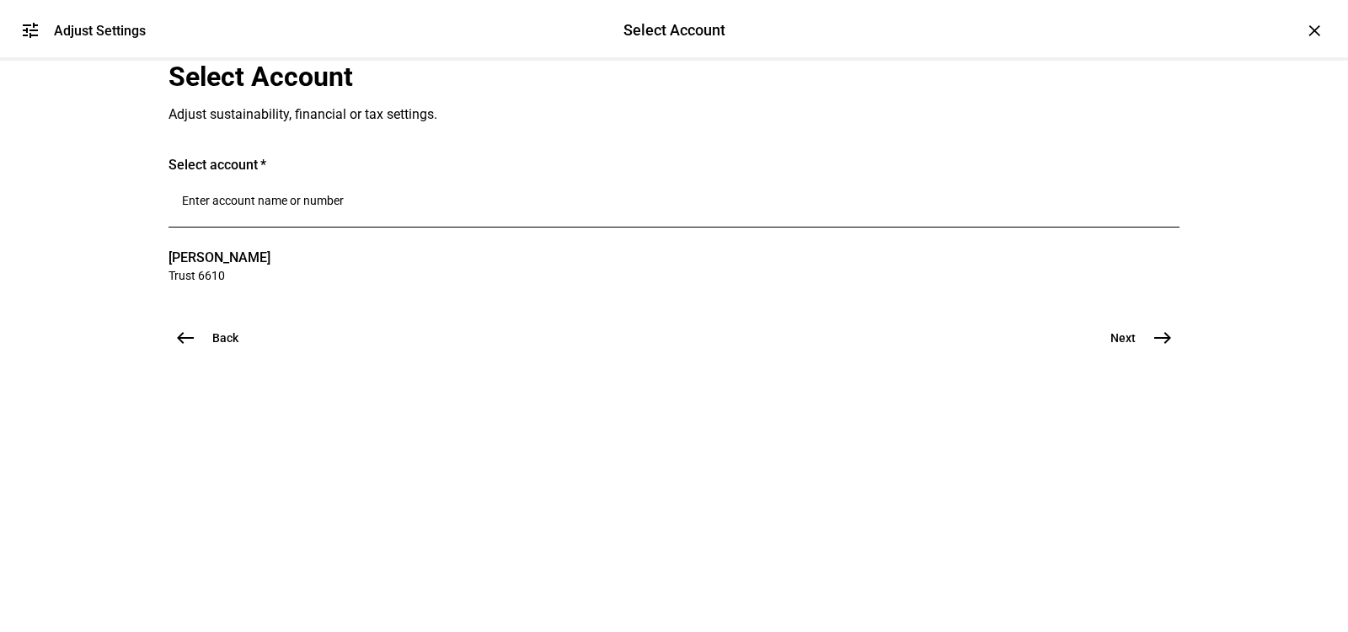
scroll to position [76, 0]
click at [1127, 346] on span "Next" at bounding box center [1122, 337] width 25 height 17
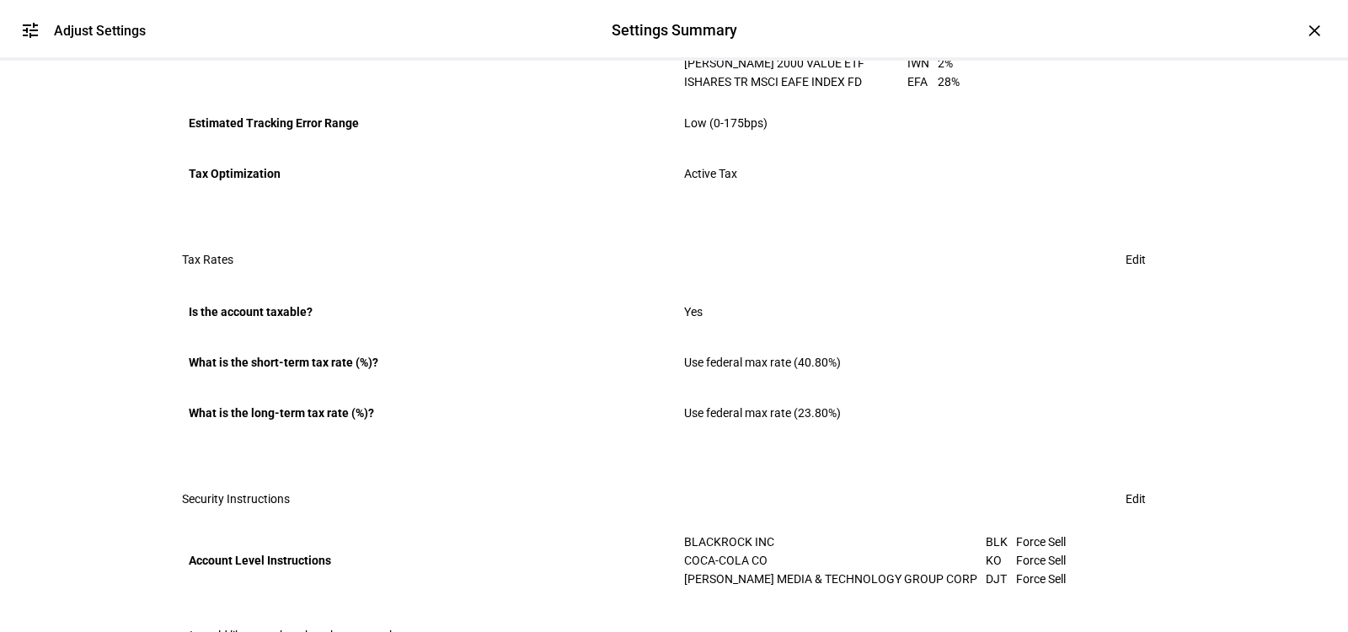
scroll to position [1154, 0]
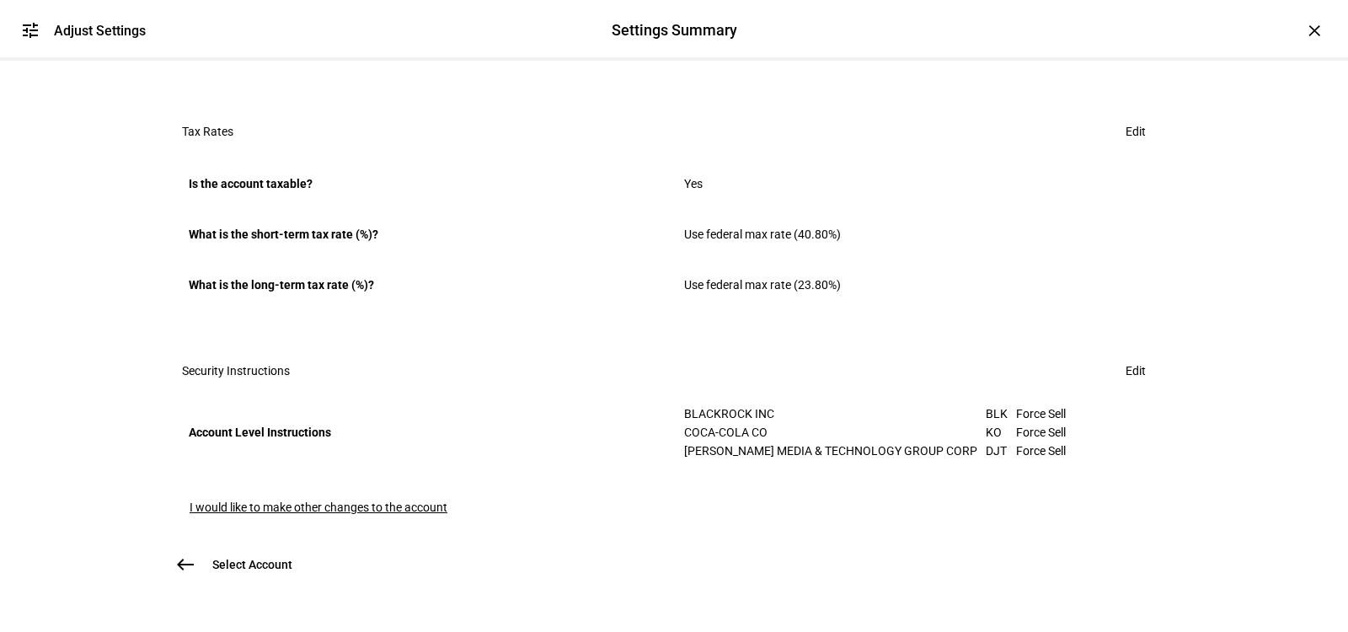
click at [285, 500] on span "I would like to make other changes to the account" at bounding box center [319, 506] width 258 height 13
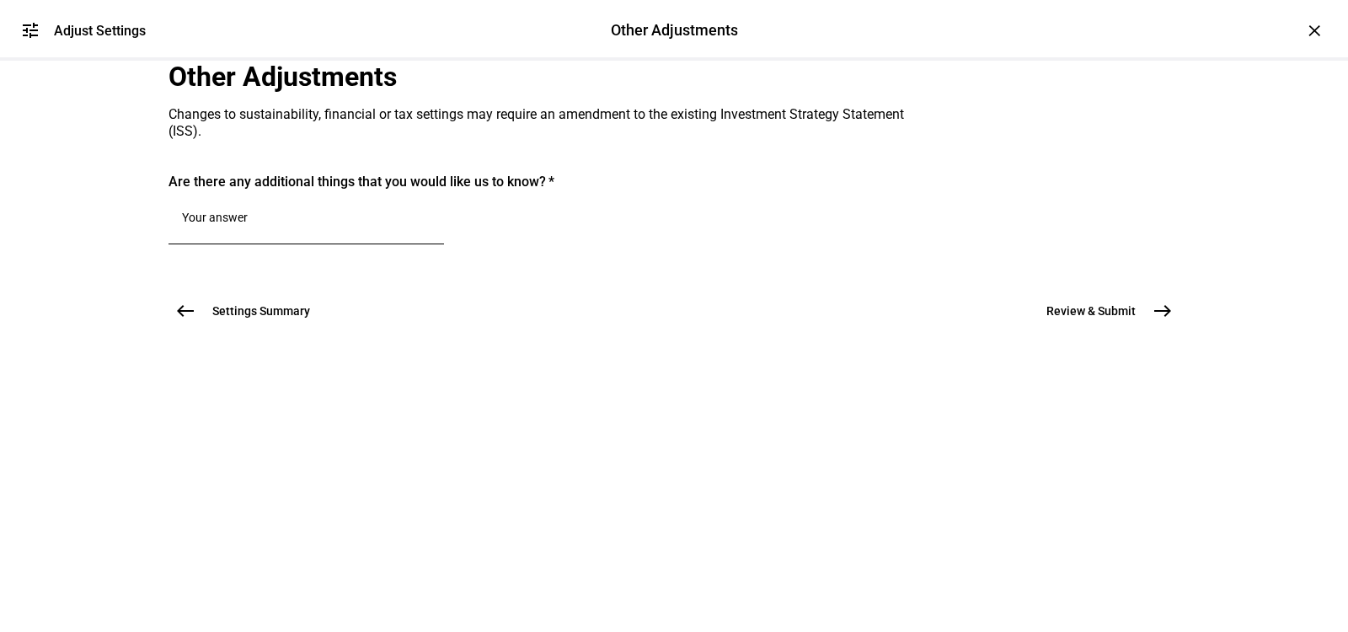
scroll to position [0, 0]
click at [268, 231] on textarea at bounding box center [306, 221] width 248 height 20
paste textarea "Submitting per [PERSON_NAME]'s email request -- Please rebalance this account t…"
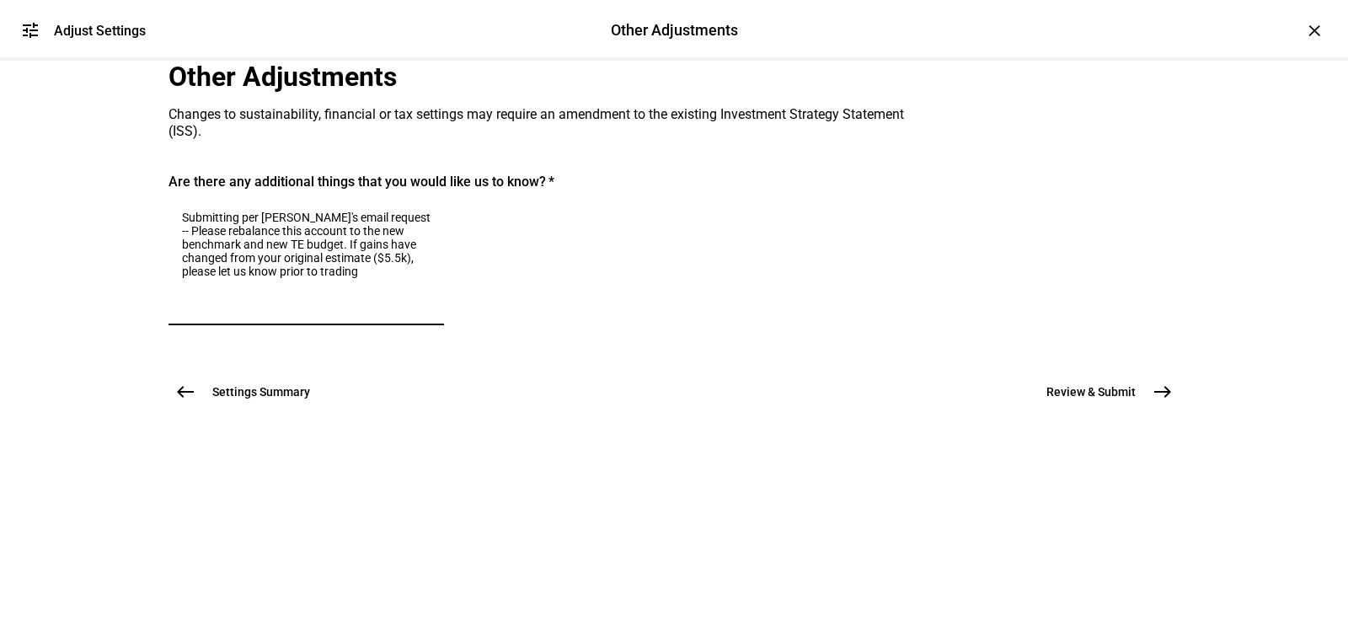
click at [382, 312] on textarea "Submitting per [PERSON_NAME]'s email request -- Please rebalance this account t…" at bounding box center [306, 261] width 248 height 101
type textarea "Submitting per [PERSON_NAME]'s email request -- Please rebalance this account t…"
click at [1071, 400] on span "Review & Submit" at bounding box center [1090, 391] width 89 height 17
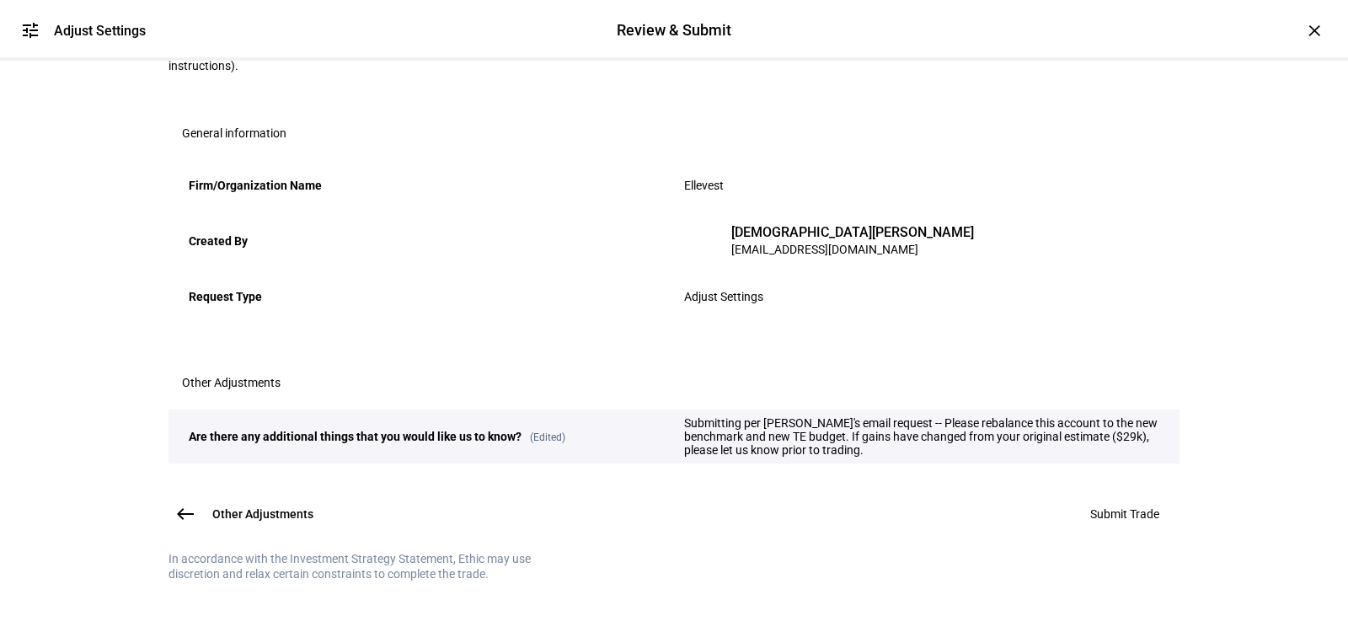
scroll to position [345, 0]
click at [1111, 494] on span at bounding box center [1124, 514] width 109 height 40
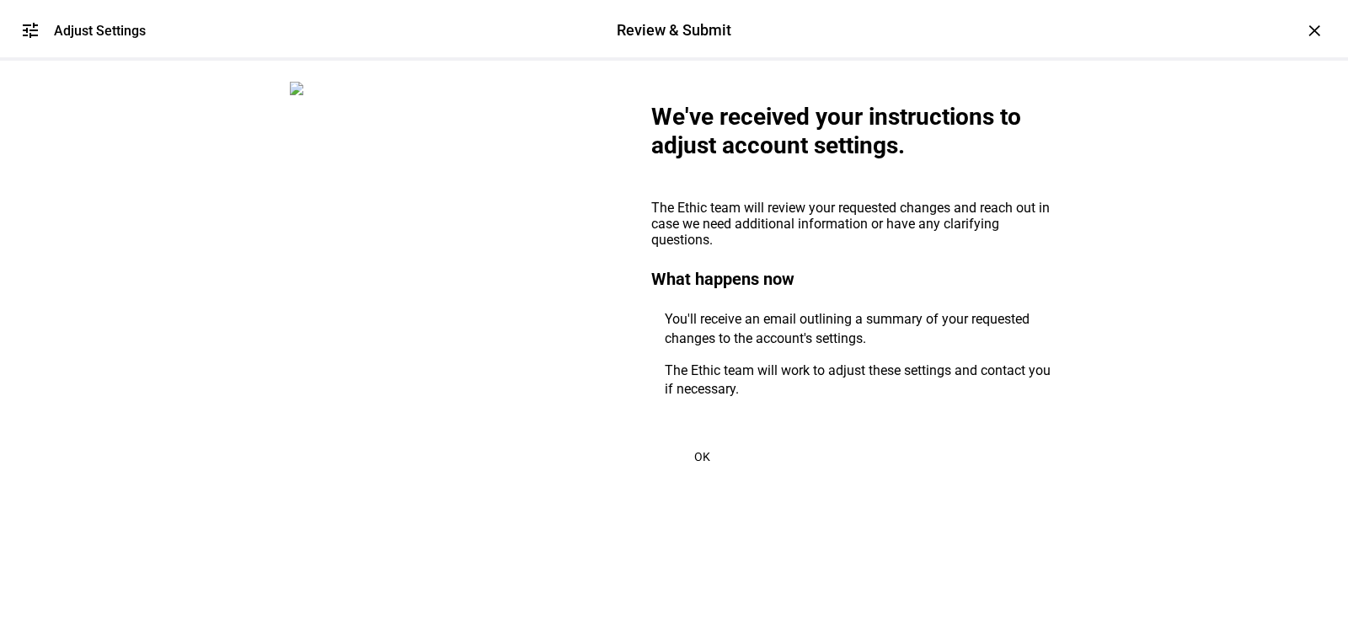
scroll to position [59, 0]
